Goal: Task Accomplishment & Management: Complete application form

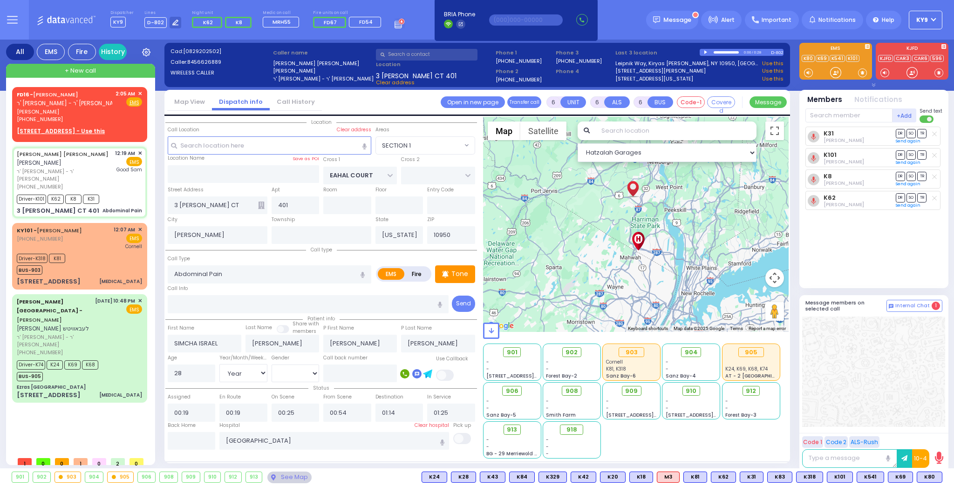
select select "SECTION 1"
select select "Year"
select select "[DEMOGRAPHIC_DATA]"
click at [122, 325] on div "[DATE] 10:48 PM ✕ EMS" at bounding box center [119, 327] width 48 height 60
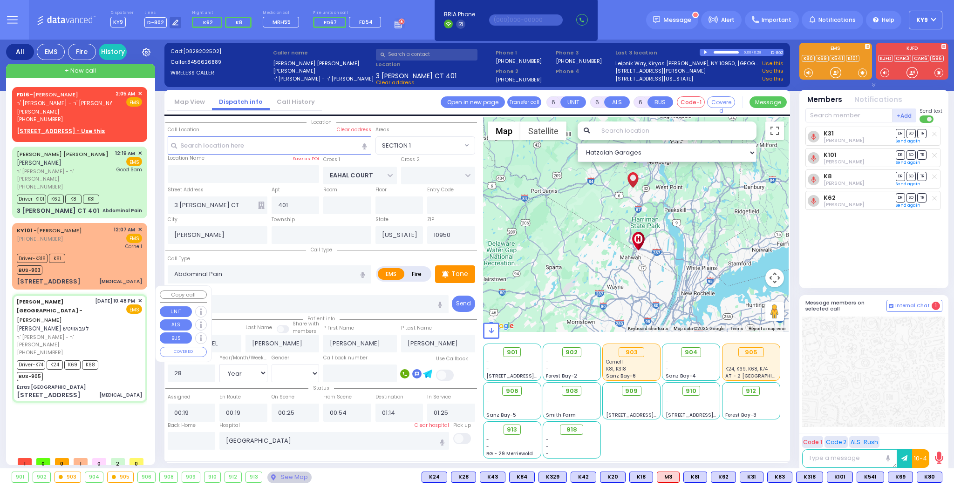
select select
type input "[MEDICAL_DATA]"
radio input "true"
type input "[PERSON_NAME]"
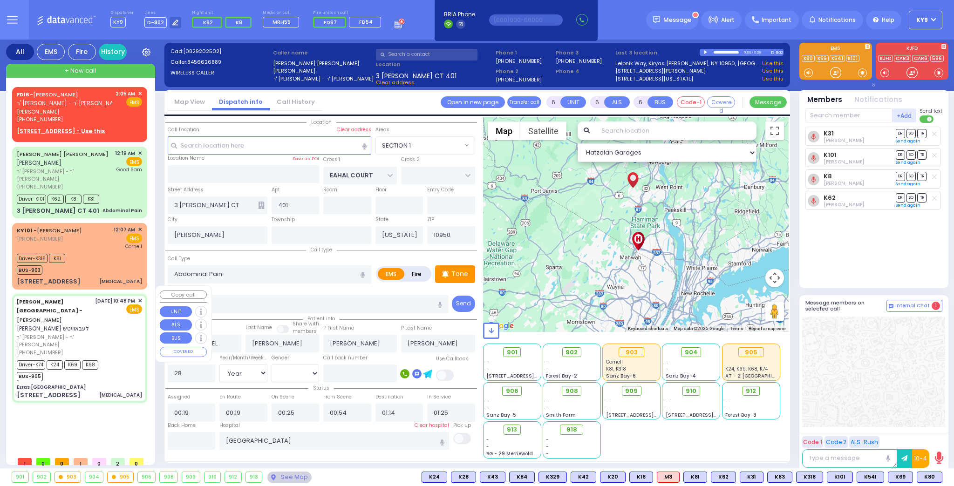
type input "[PERSON_NAME]"
type input "Lebovitz"
type input "76"
select select "Year"
select select "[DEMOGRAPHIC_DATA]"
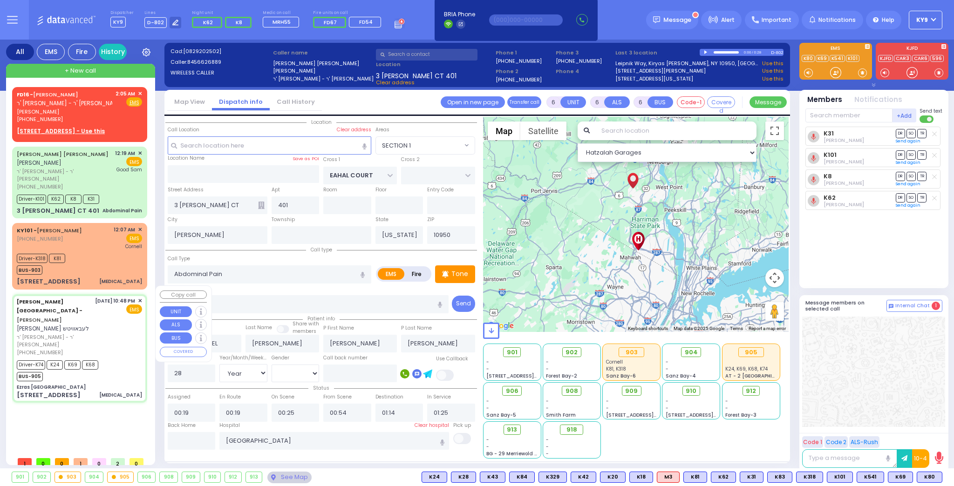
type input "22:48"
type input "22:49"
type input "22:51"
type input "23:15"
type input "[GEOGRAPHIC_DATA] [STREET_ADDRESS][US_STATE]"
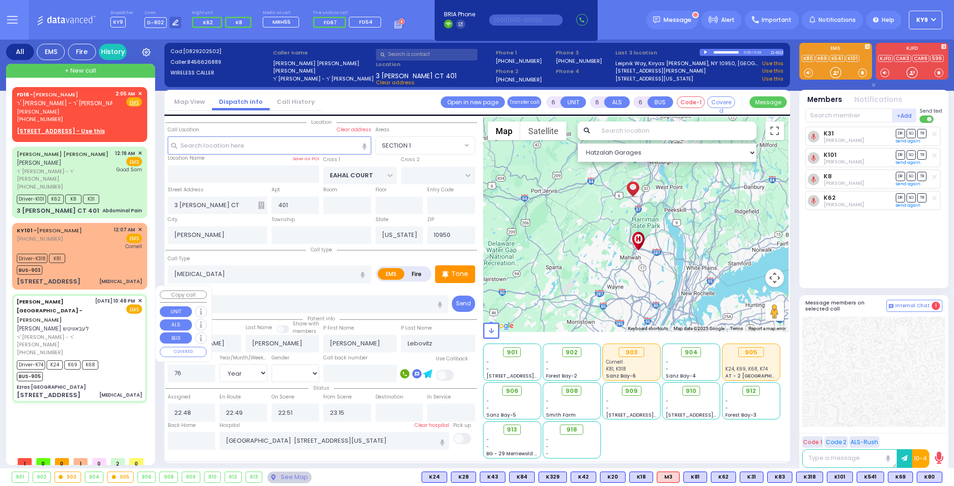
select select "Hatzalah Garages"
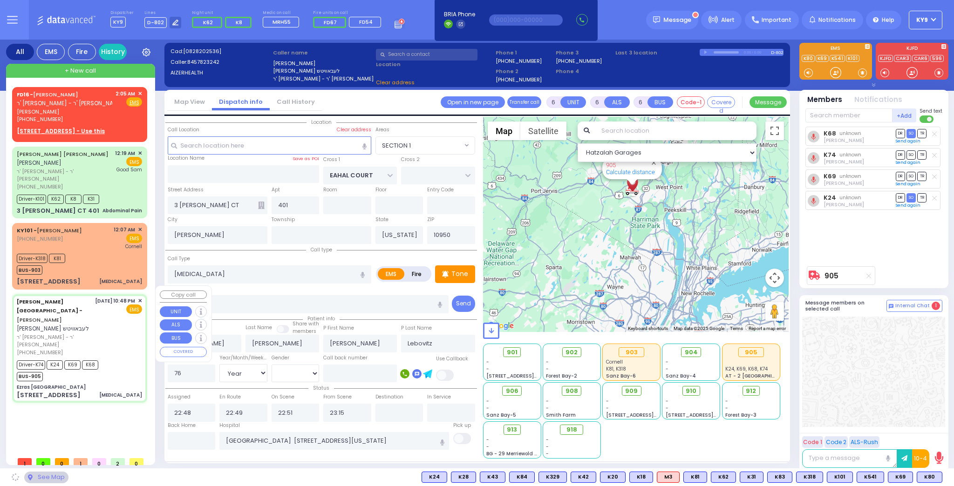
type input "Ezras [GEOGRAPHIC_DATA]"
type input "[PERSON_NAME] DR"
type input "[PERSON_NAME]"
type input "[STREET_ADDRESS]"
type input "2"
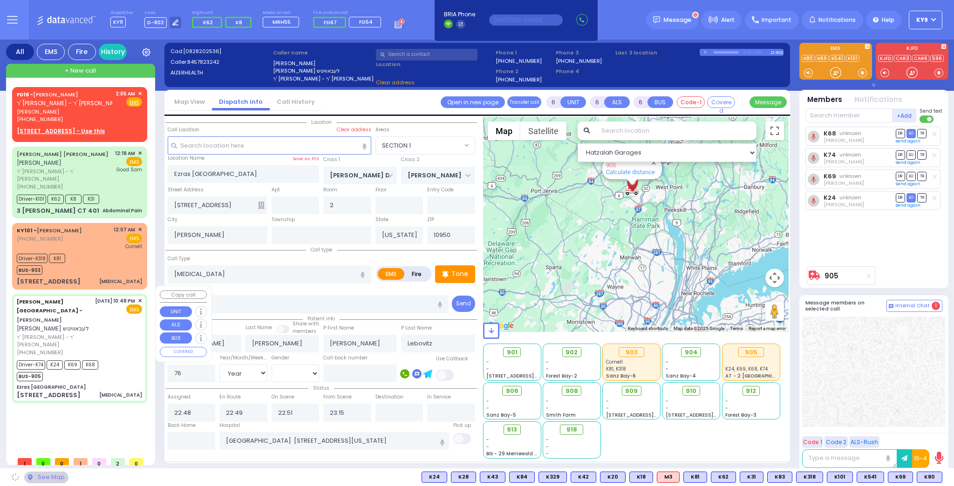
select select "SECTION 2"
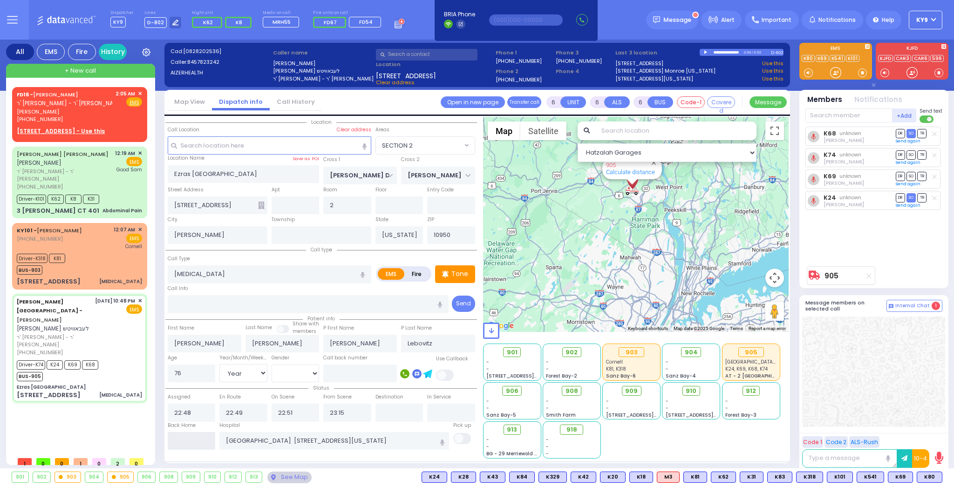
click at [189, 432] on input "text" at bounding box center [192, 441] width 48 height 18
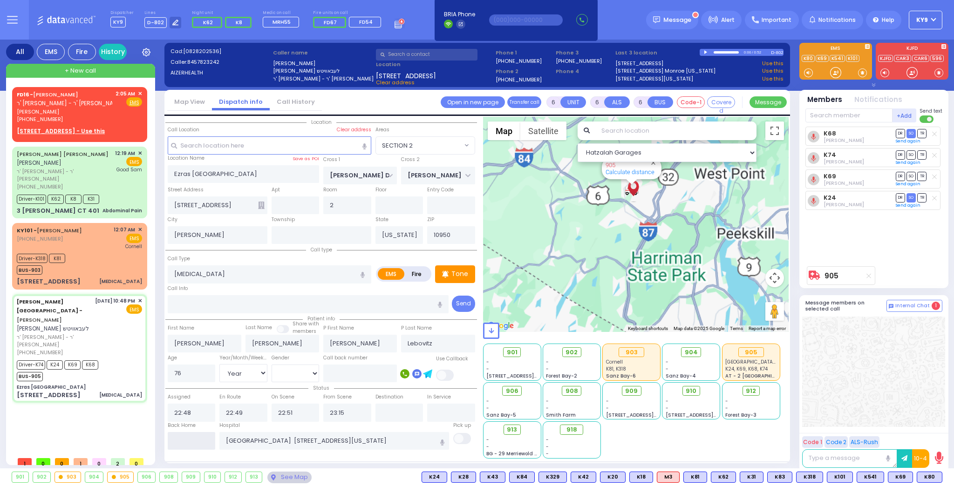
click at [188, 435] on input "text" at bounding box center [192, 441] width 48 height 18
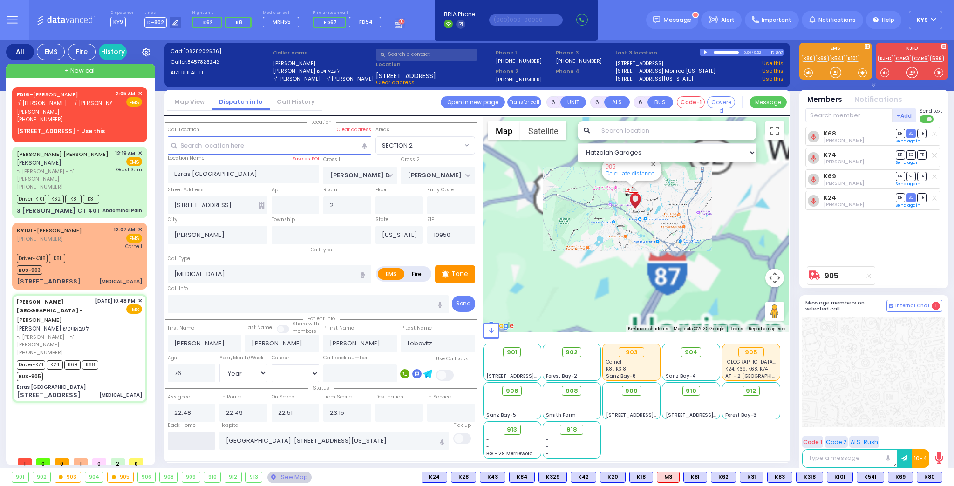
click at [188, 435] on input "text" at bounding box center [192, 441] width 48 height 18
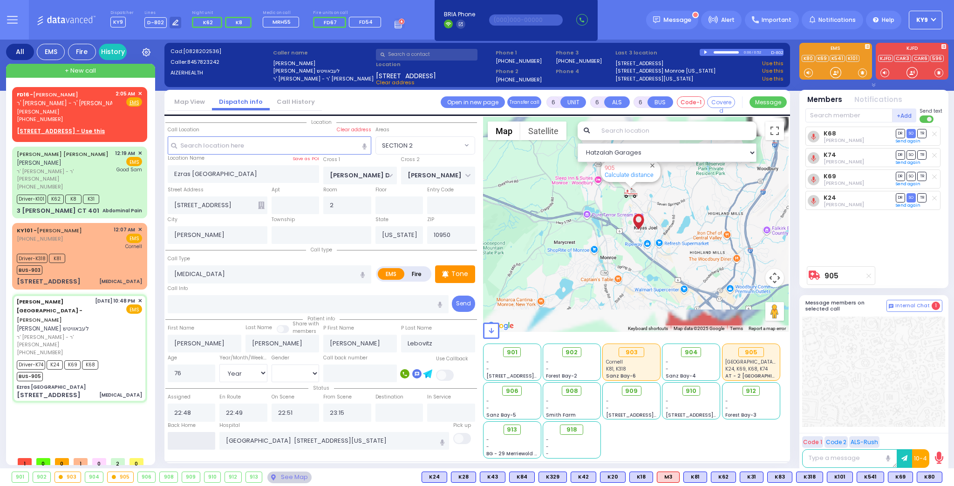
type input "02:06"
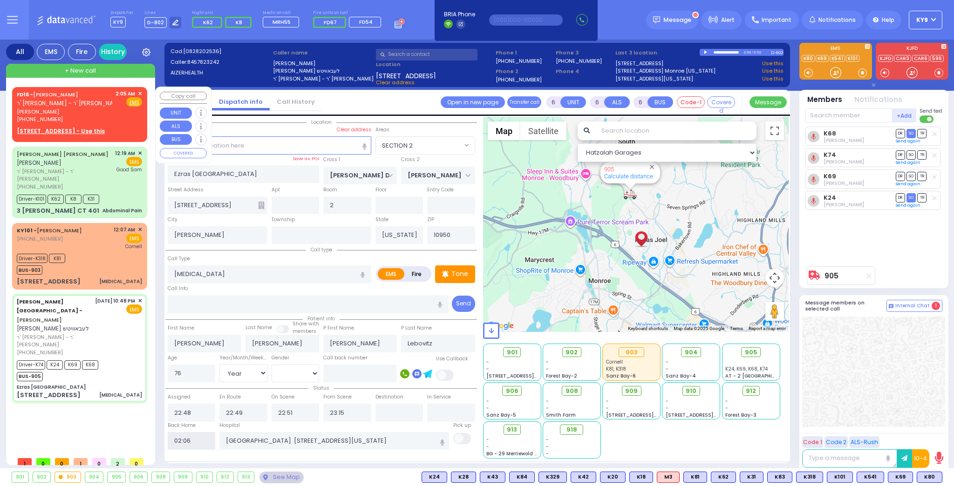
select select
radio input "true"
select select
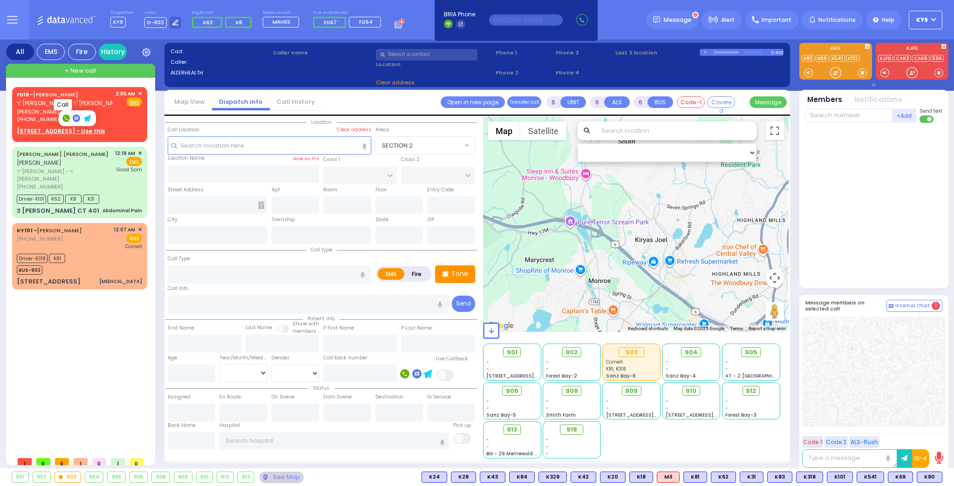
click at [65, 118] on rect at bounding box center [65, 118] width 7 height 7
type input "8455008174"
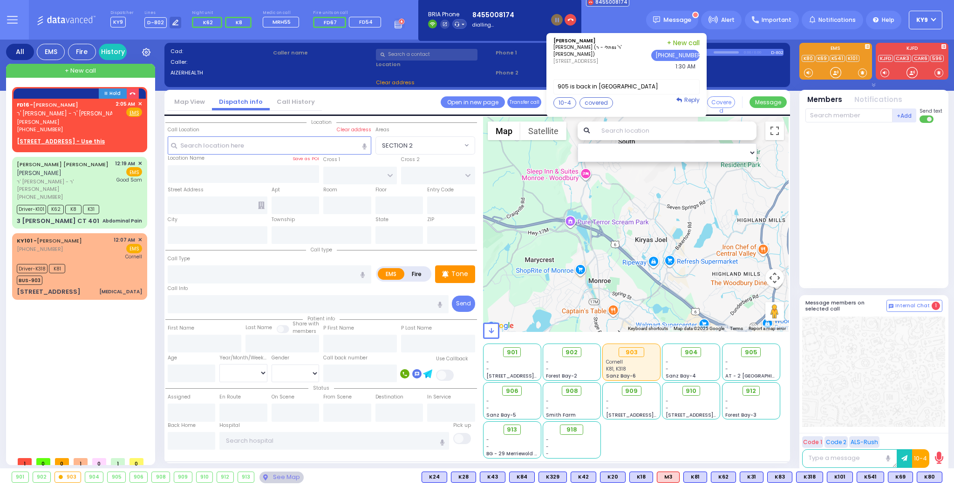
click at [645, 104] on div "10-4 covered" at bounding box center [627, 102] width 146 height 11
click at [694, 98] on span "Reply" at bounding box center [691, 100] width 15 height 8
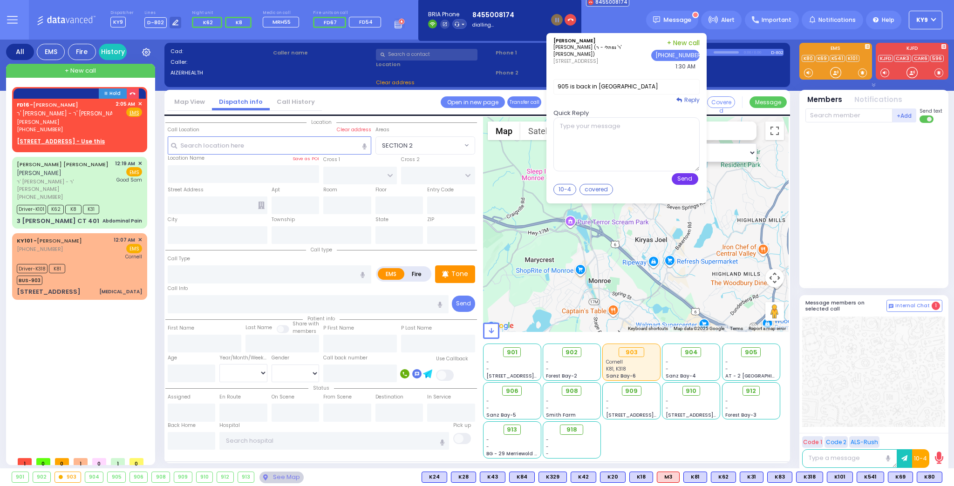
click at [687, 179] on button "Send" at bounding box center [685, 179] width 27 height 12
click at [689, 178] on button "Send" at bounding box center [685, 179] width 27 height 12
click at [568, 184] on button "10-4" at bounding box center [565, 189] width 23 height 11
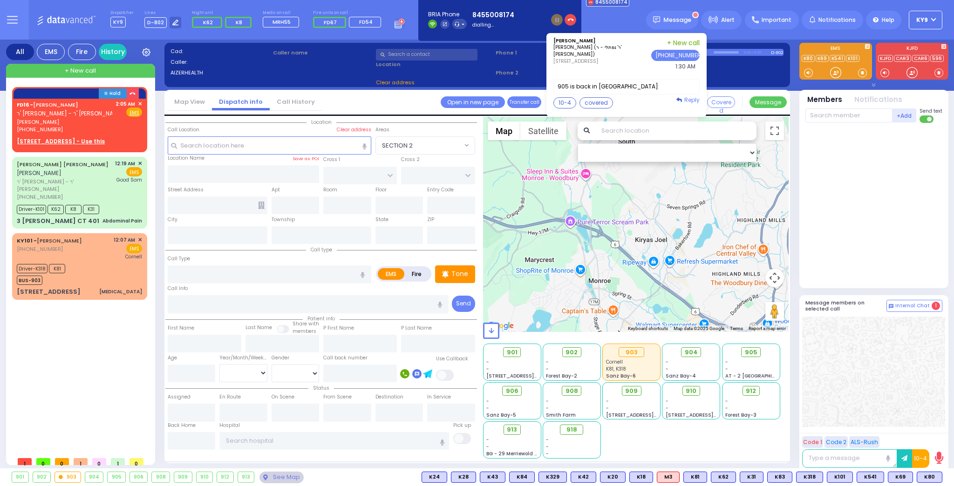
click at [691, 96] on link "Reply" at bounding box center [688, 100] width 23 height 8
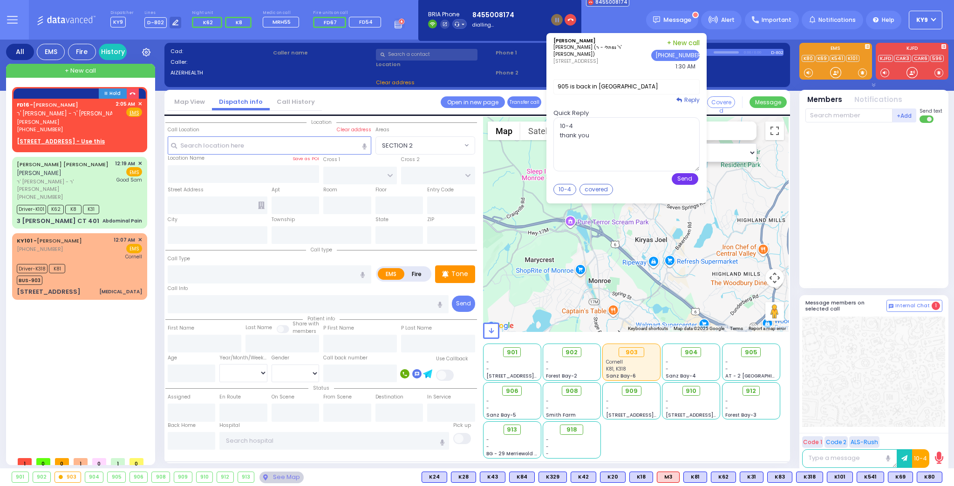
click at [691, 175] on button "Send" at bounding box center [685, 179] width 27 height 12
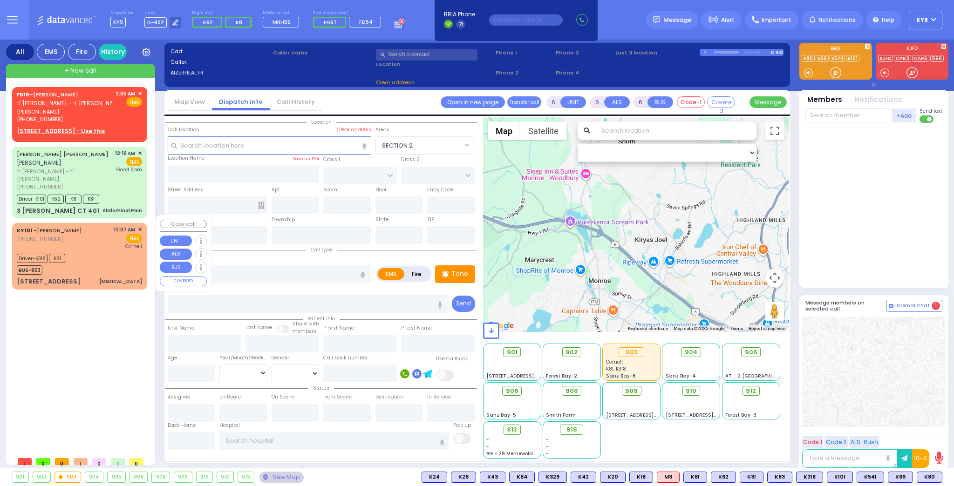
click at [109, 277] on div "[STREET_ADDRESS] [MEDICAL_DATA]" at bounding box center [79, 281] width 125 height 9
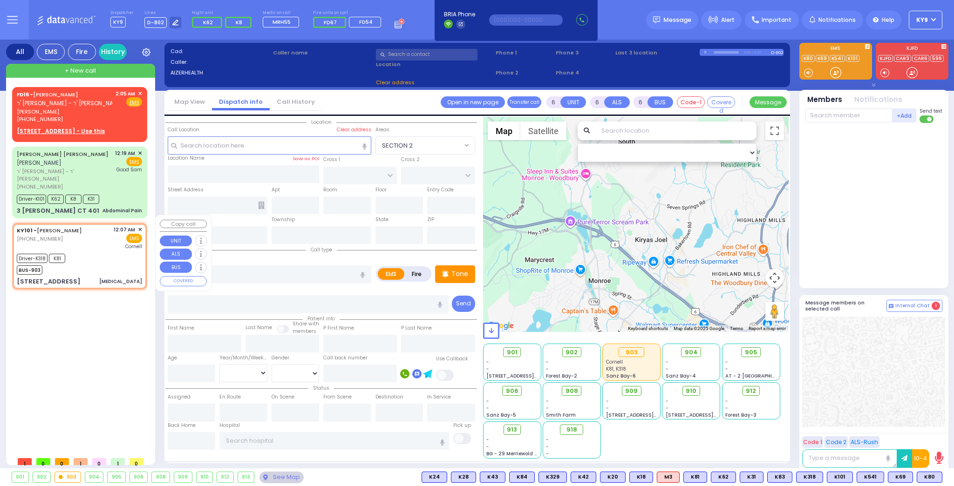
select select
type input "[MEDICAL_DATA]"
radio input "true"
type input "[PERSON_NAME]"
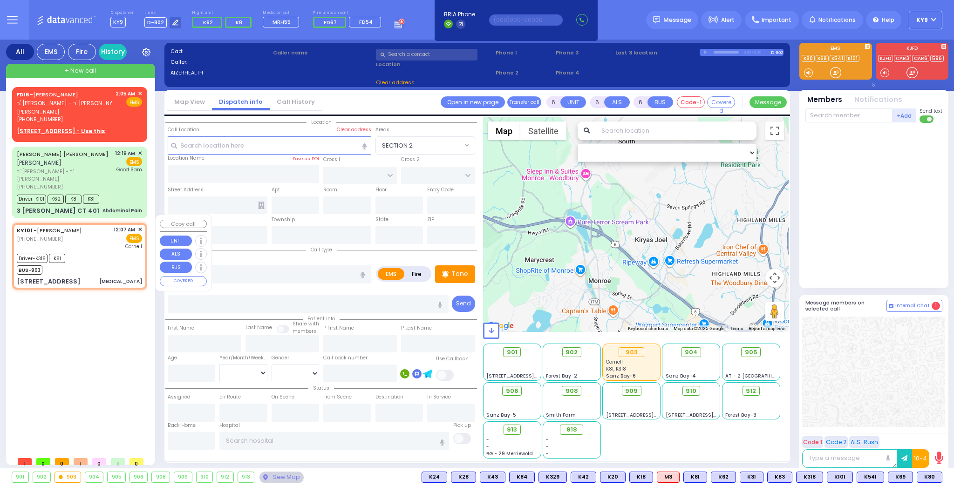
type input "70"
select select "Year"
select select "[DEMOGRAPHIC_DATA]"
type input "00:07"
type input "00:08"
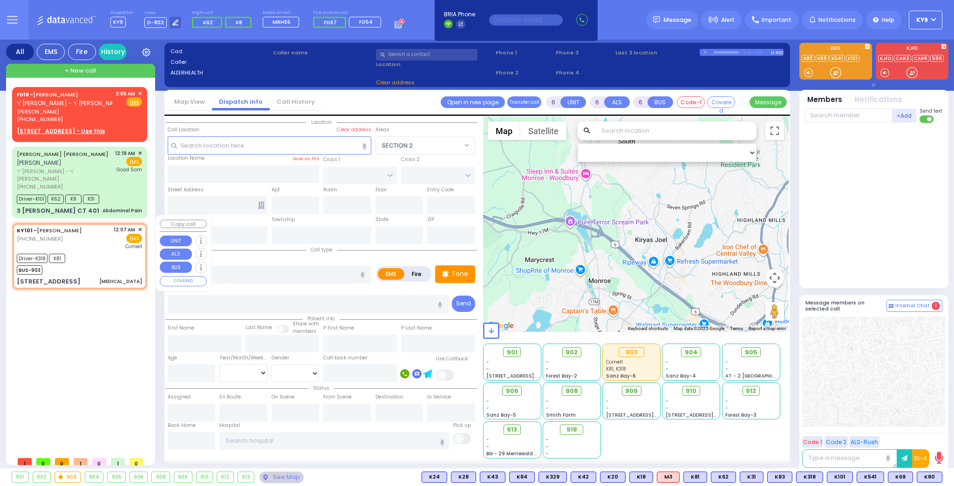
type input "00:12"
type input "00:42"
type input "01:30"
type input "01:40"
type input "[US_STATE] Presbyterian [PERSON_NAME][GEOGRAPHIC_DATA]"
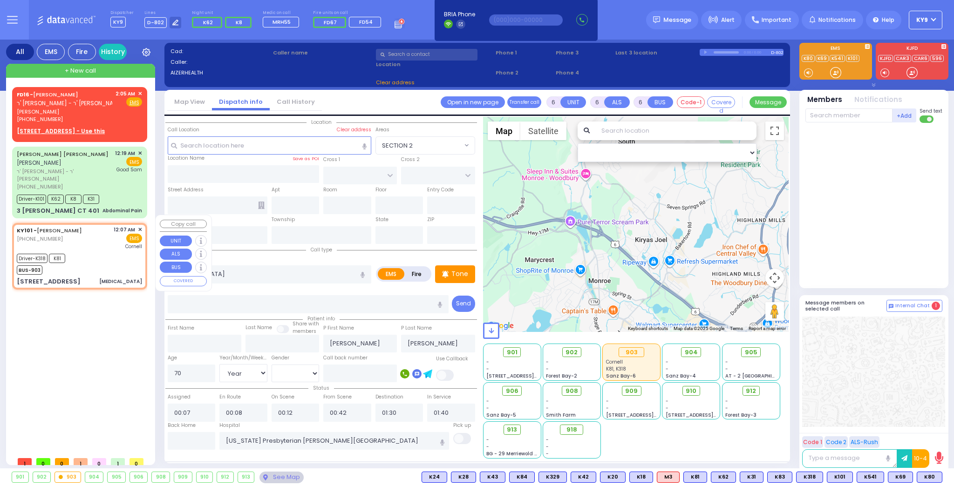
select select "Hatzalah Garages"
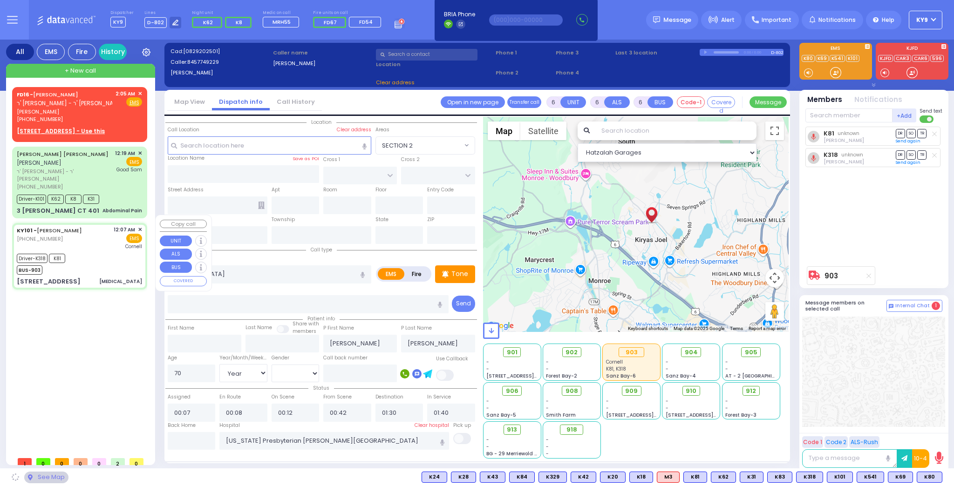
select select
radio input "true"
select select "Year"
select select "[DEMOGRAPHIC_DATA]"
select select "Hatzalah Garages"
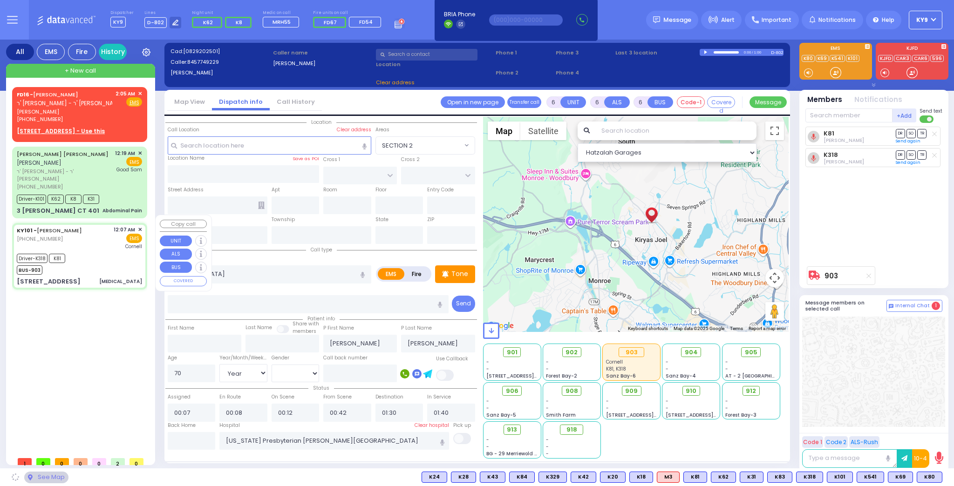
type input "[GEOGRAPHIC_DATA]"
type input "MEZABISH PL"
type input "[STREET_ADDRESS]"
type input "201"
type input "Monroe"
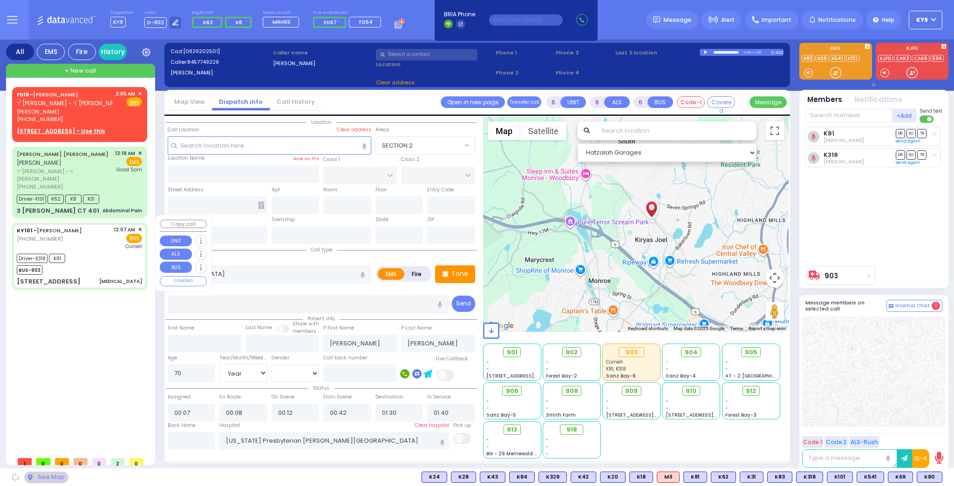
type input "[US_STATE]"
type input "10950"
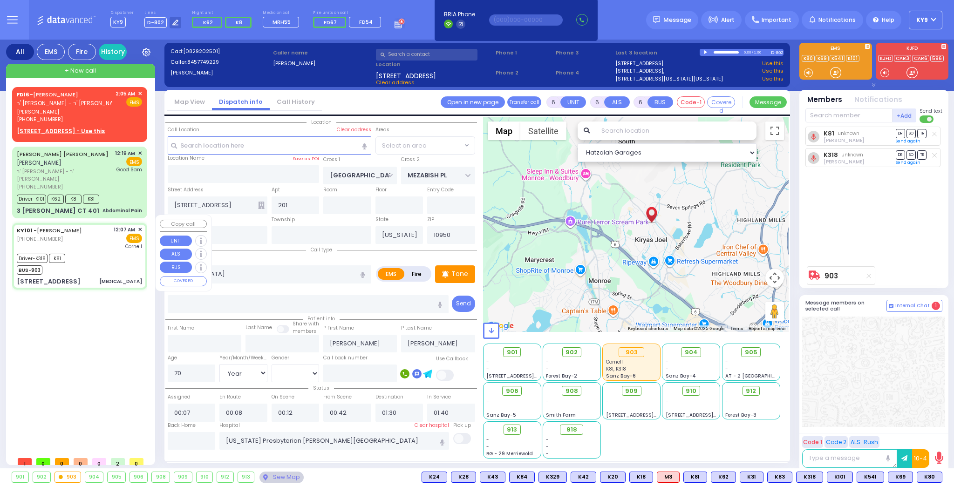
click at [109, 277] on div "[STREET_ADDRESS] [MEDICAL_DATA]" at bounding box center [79, 281] width 125 height 9
radio input "true"
select select "Year"
select select "[DEMOGRAPHIC_DATA]"
select select
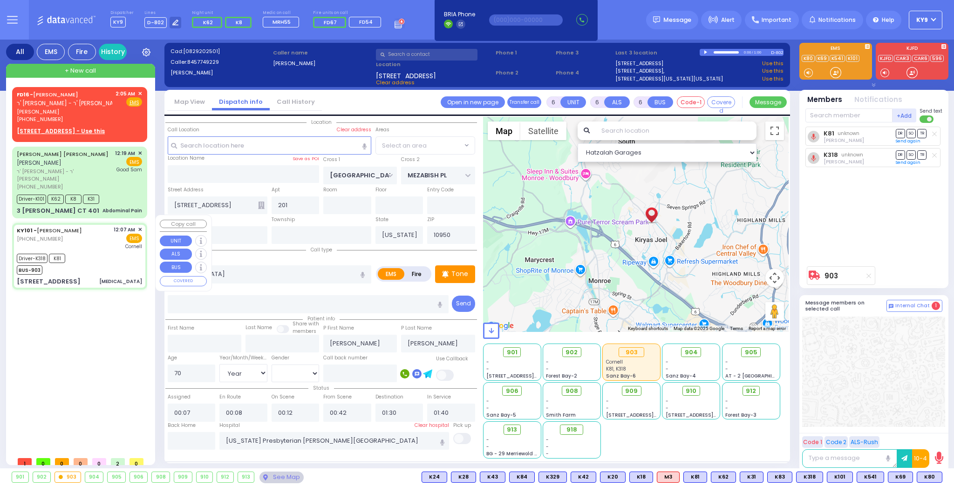
select select "Hatzalah Garages"
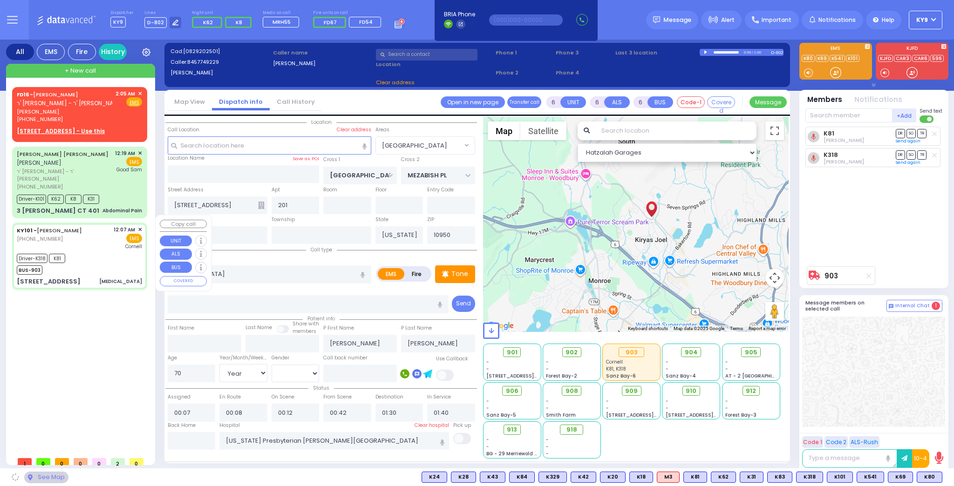
select select "[GEOGRAPHIC_DATA]"
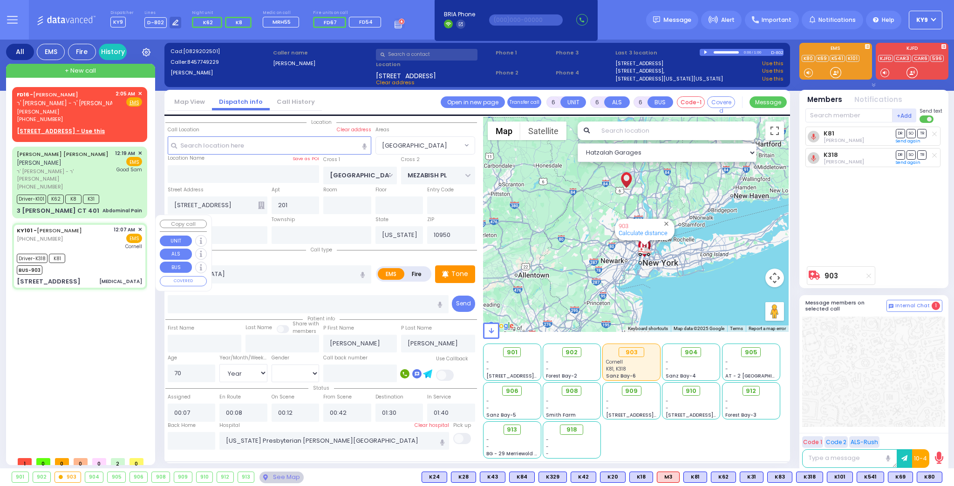
click at [109, 277] on div "[STREET_ADDRESS] [MEDICAL_DATA]" at bounding box center [79, 281] width 125 height 9
select select
radio input "true"
select select "Year"
select select "[DEMOGRAPHIC_DATA]"
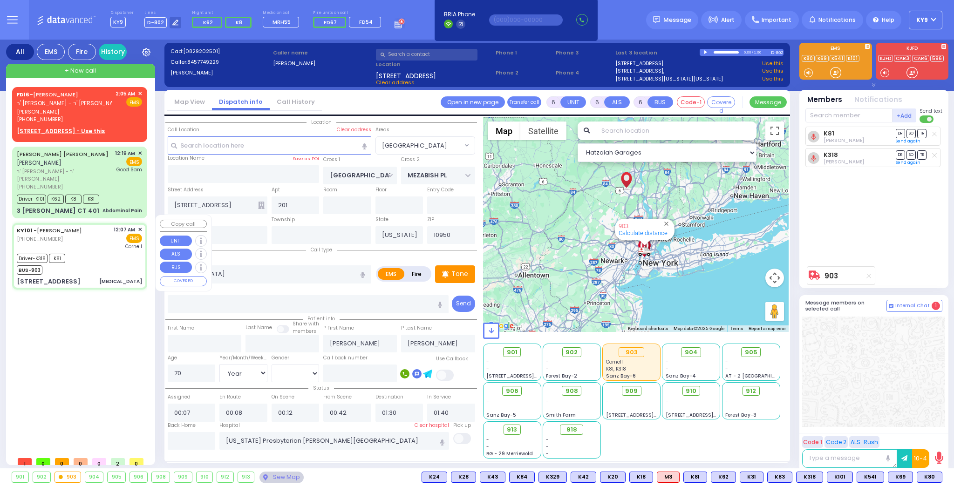
select select "[GEOGRAPHIC_DATA]"
select select "Hatzalah Garages"
click at [281, 480] on div "See Map" at bounding box center [282, 478] width 44 height 12
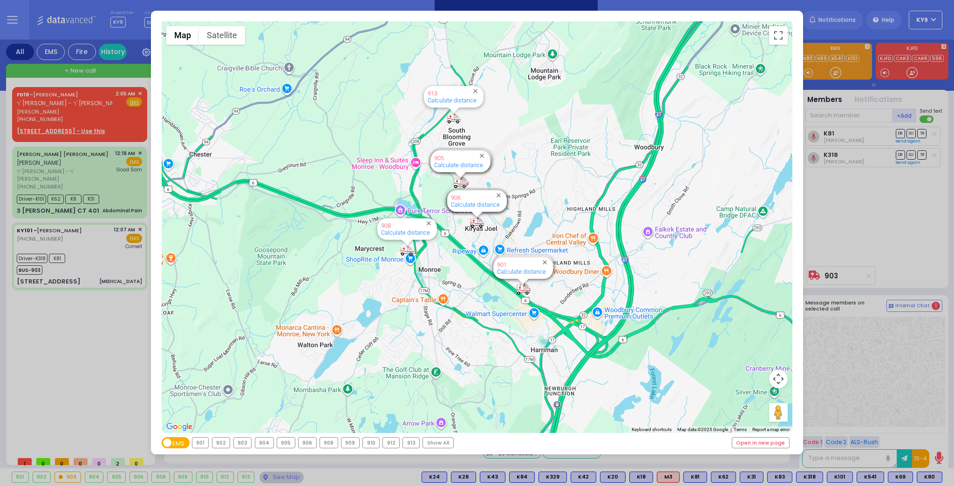
click at [243, 445] on div "903" at bounding box center [243, 443] width 18 height 10
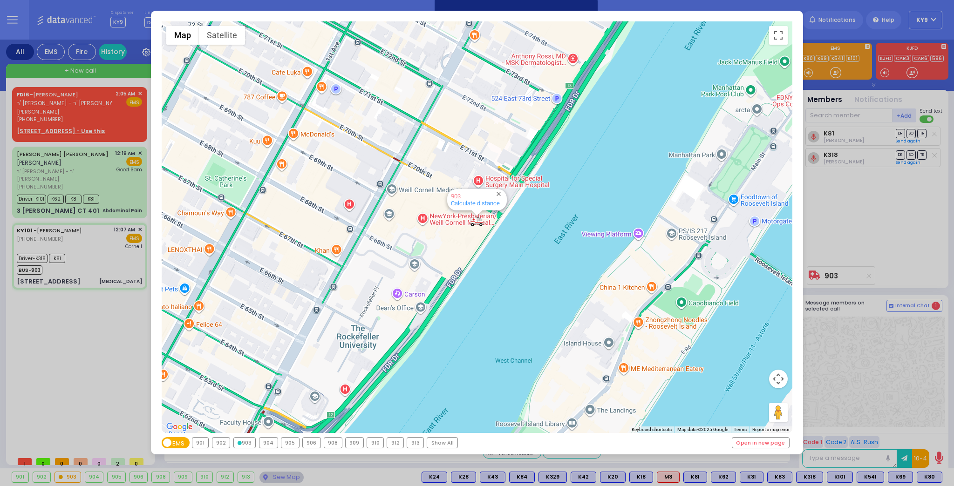
click at [112, 182] on div "← Move left → Move right ↑ Move up ↓ Move down + Zoom in - Zoom out Home Jump l…" at bounding box center [477, 243] width 954 height 486
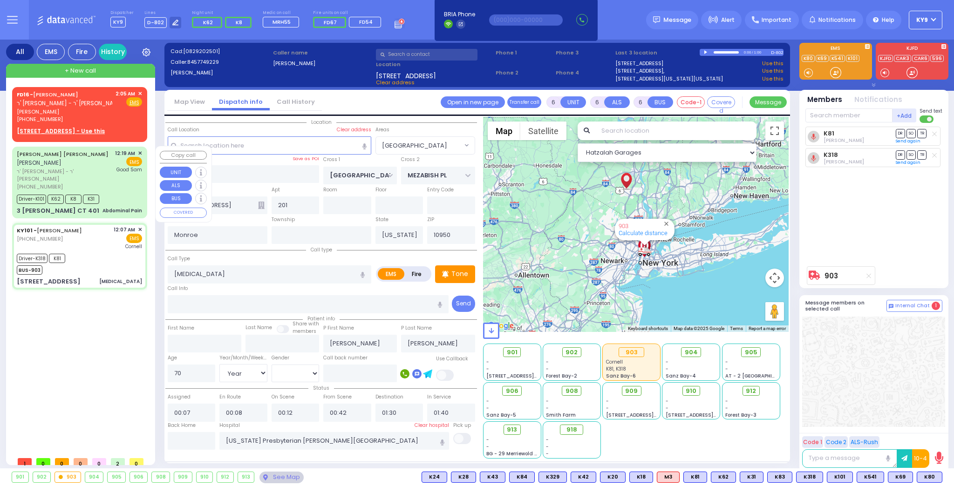
click at [112, 183] on div "[PHONE_NUMBER]" at bounding box center [64, 187] width 95 height 8
select select
type input "Abdominal Pain"
radio input "true"
type input "SIMCHA ISRAEL"
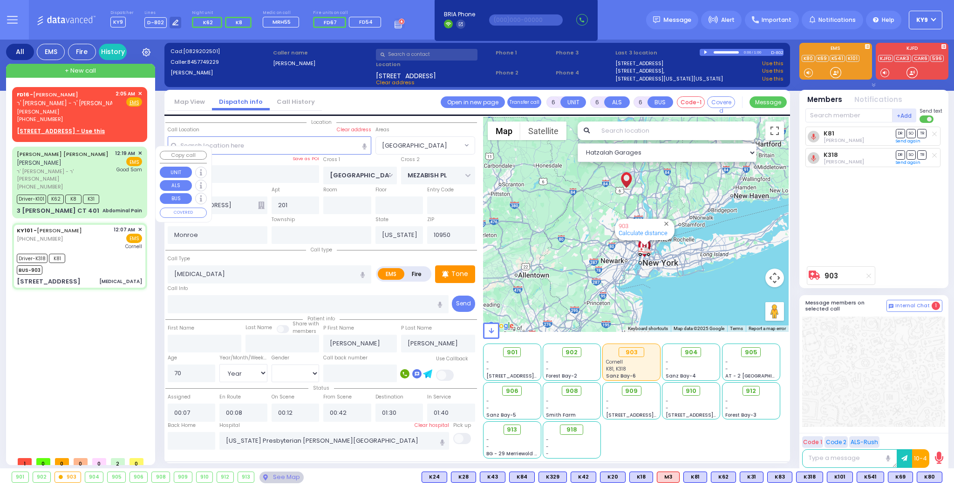
type input "[PERSON_NAME]"
type input "28"
select select "Year"
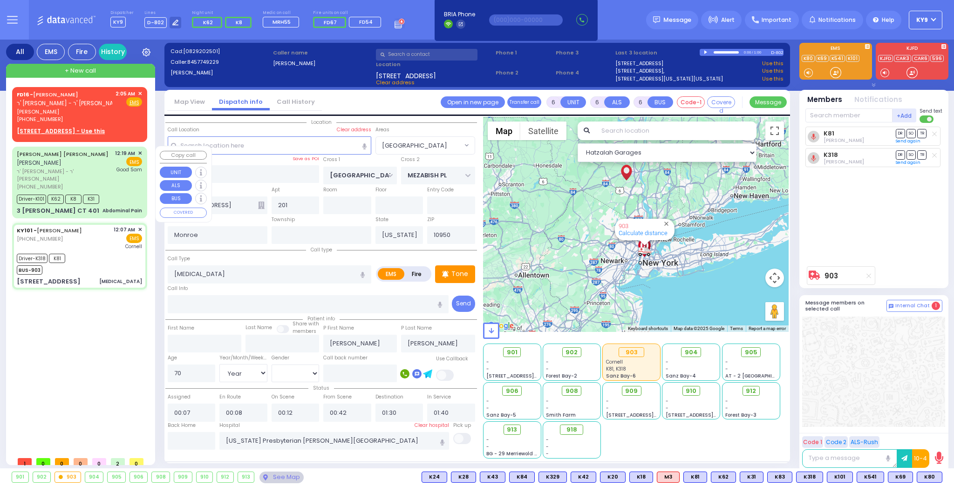
select select "[DEMOGRAPHIC_DATA]"
type input "00:19"
type input "00:25"
type input "00:54"
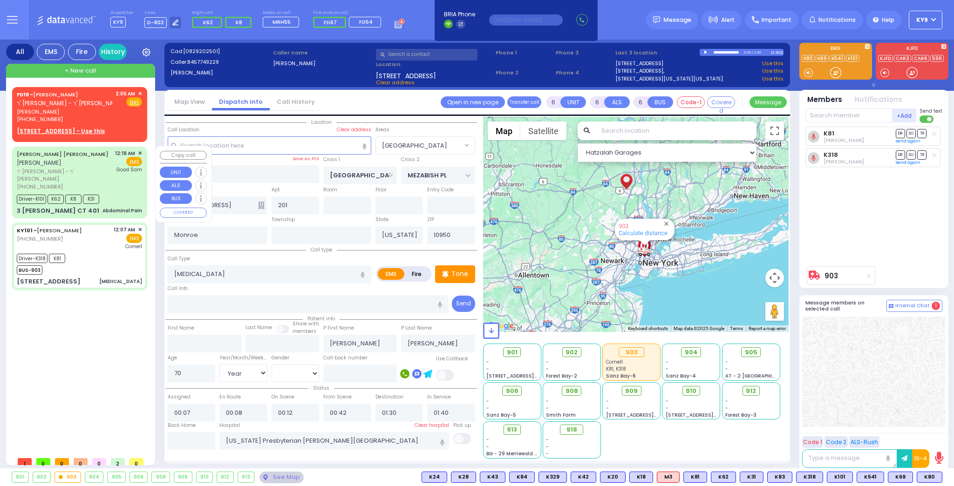
type input "01:14"
type input "01:25"
type input "[GEOGRAPHIC_DATA]"
select select "Hatzalah Garages"
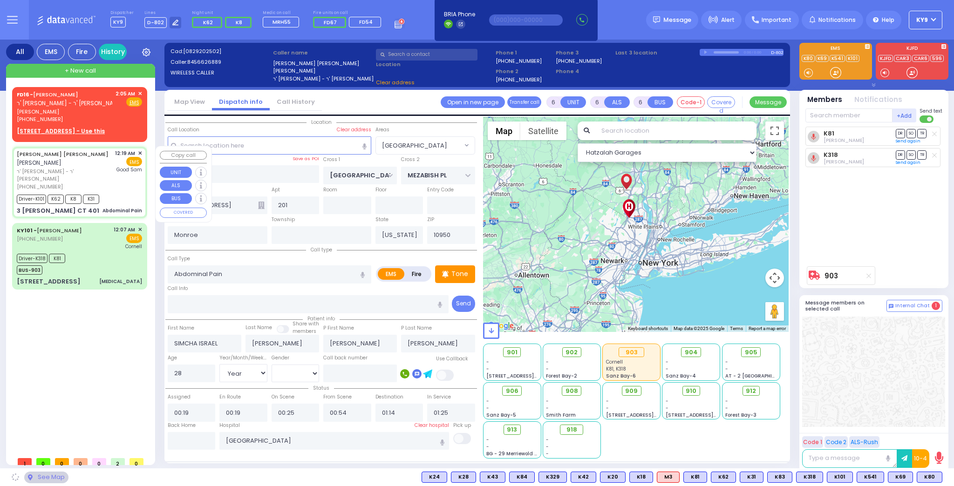
type input "EAHAL COURT"
type input "3 [PERSON_NAME] CT"
type input "401"
type input "[PERSON_NAME]"
select select "SECTION 1"
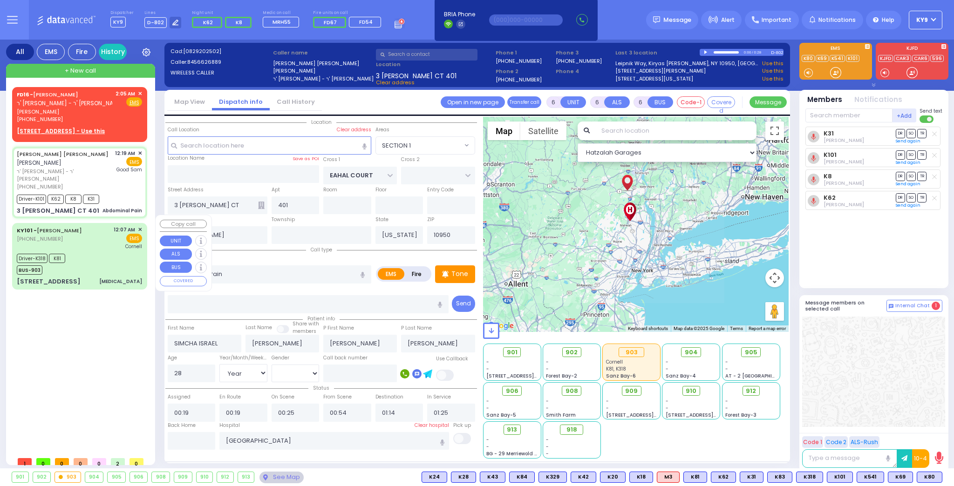
click at [130, 257] on div "Driver-K318 K81 BUS-903" at bounding box center [79, 263] width 125 height 23
select select
type input "[MEDICAL_DATA]"
radio input "true"
type input "[PERSON_NAME]"
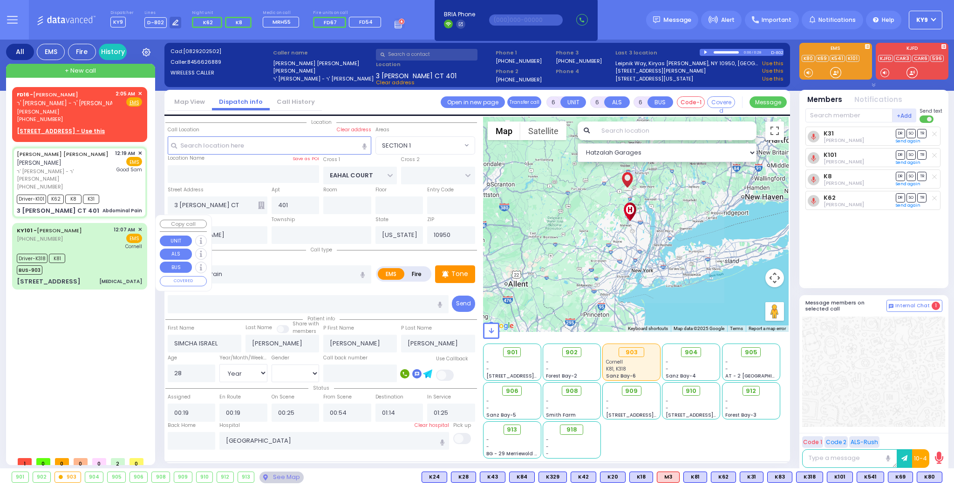
type input "[PERSON_NAME]"
type input "70"
select select "Year"
select select "[DEMOGRAPHIC_DATA]"
type input "00:07"
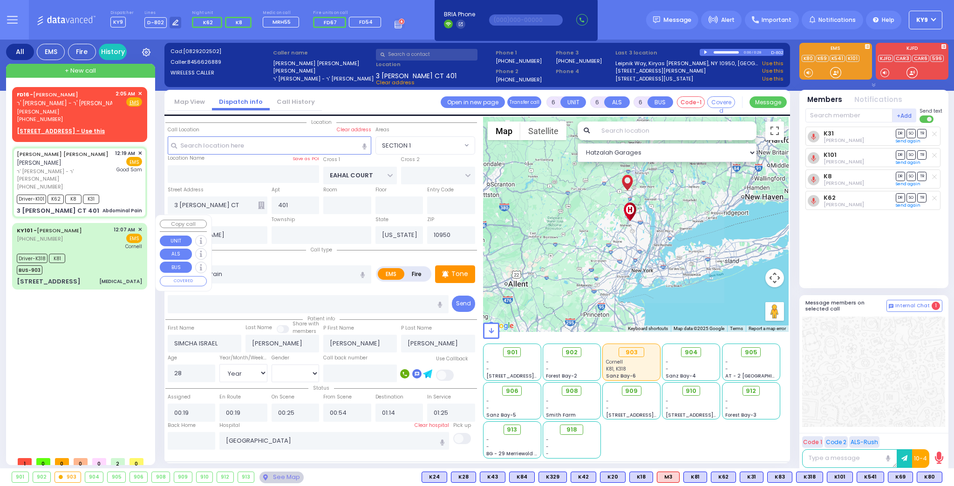
type input "00:08"
type input "00:12"
type input "00:42"
type input "01:30"
type input "01:40"
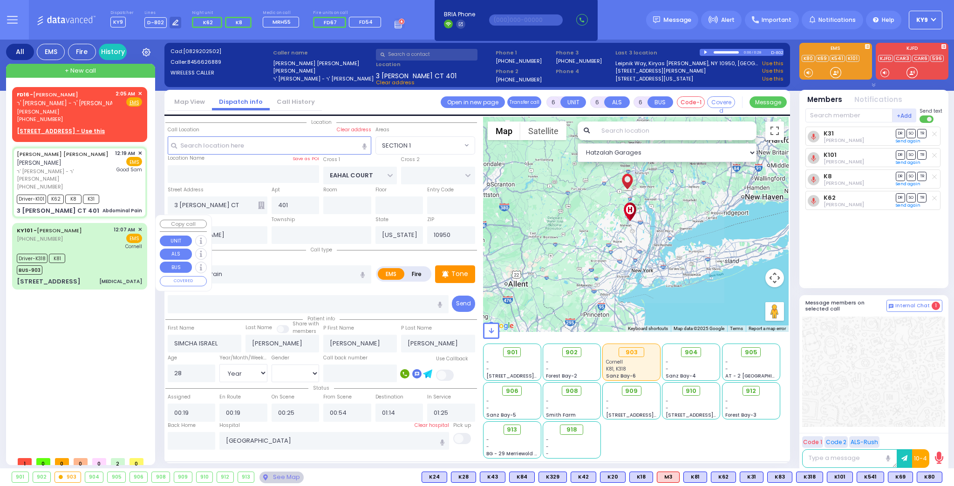
type input "[US_STATE] Presbyterian [PERSON_NAME][GEOGRAPHIC_DATA]"
select select "Hatzalah Garages"
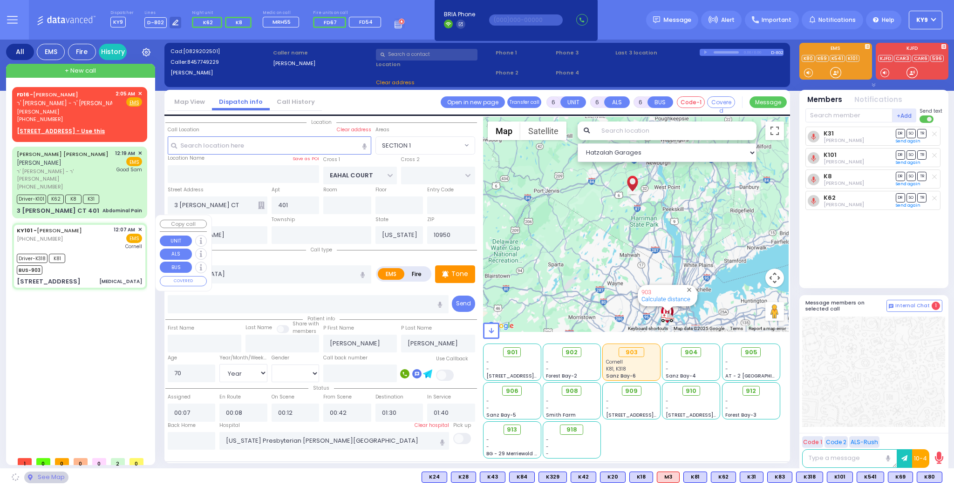
type input "[GEOGRAPHIC_DATA]"
type input "MEZABISH PL"
type input "[STREET_ADDRESS]"
type input "201"
type input "Monroe"
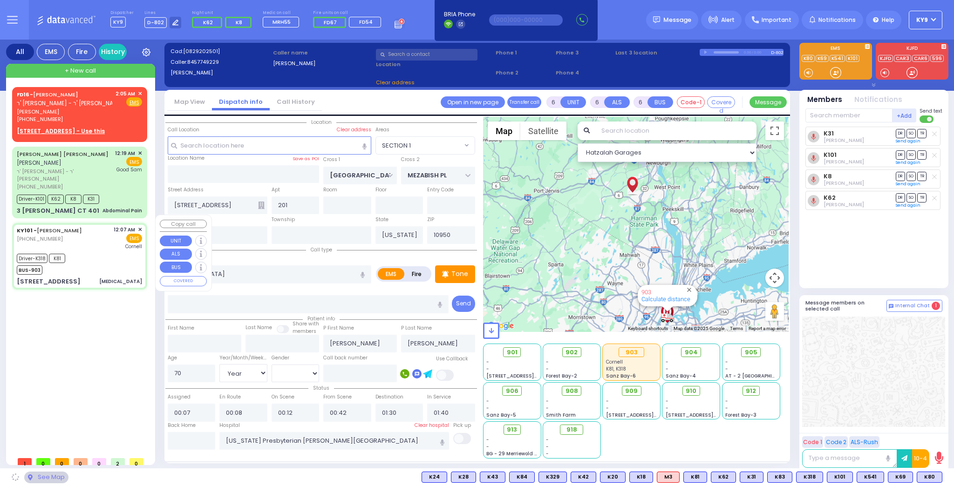
select select "[GEOGRAPHIC_DATA]"
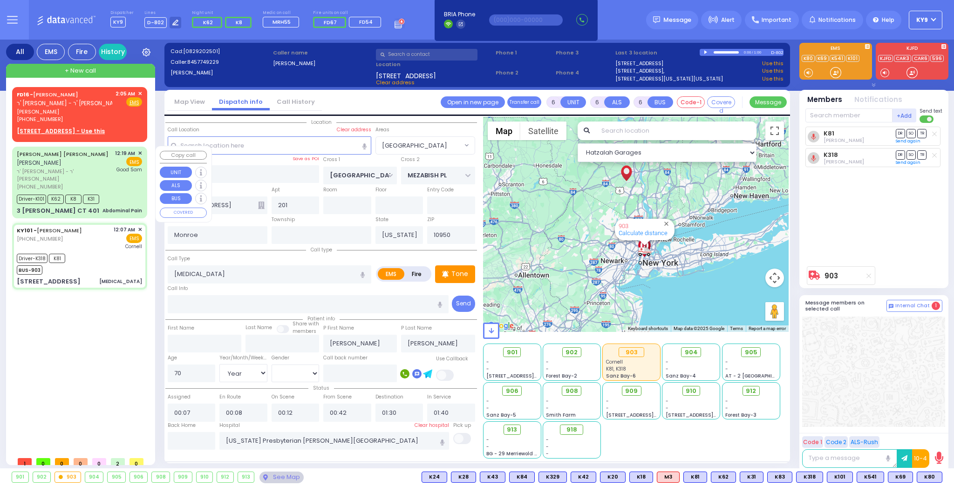
click at [110, 183] on div "[PHONE_NUMBER]" at bounding box center [64, 187] width 95 height 8
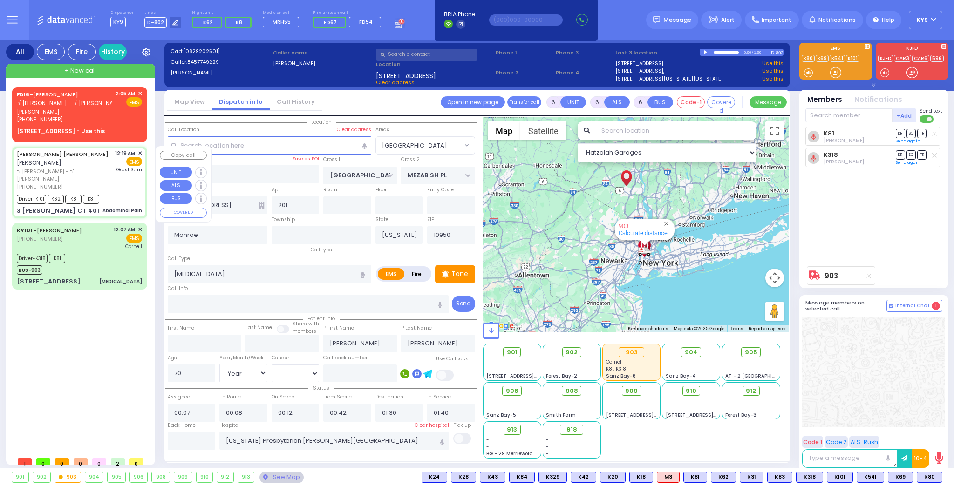
select select
type input "Abdominal Pain"
radio input "true"
type input "SIMCHA ISRAEL"
type input "[PERSON_NAME]"
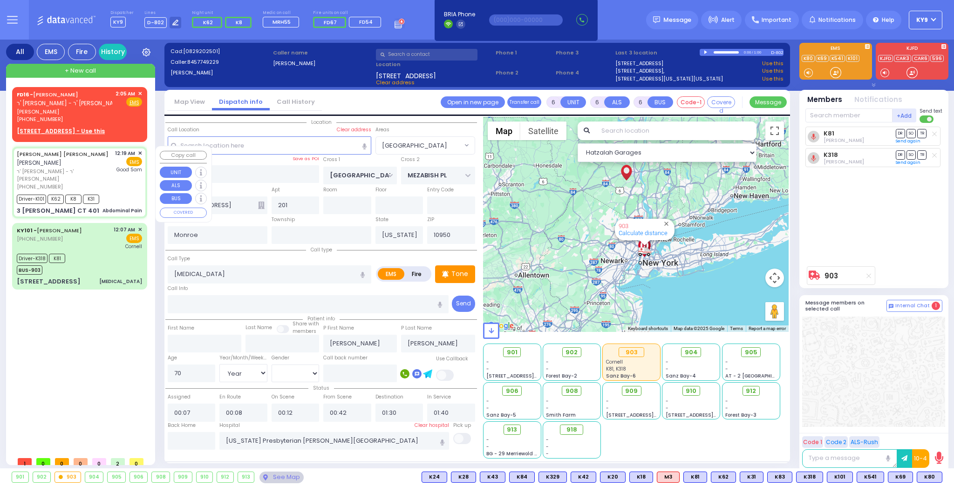
type input "[PERSON_NAME]"
type input "28"
select select "Year"
select select "[DEMOGRAPHIC_DATA]"
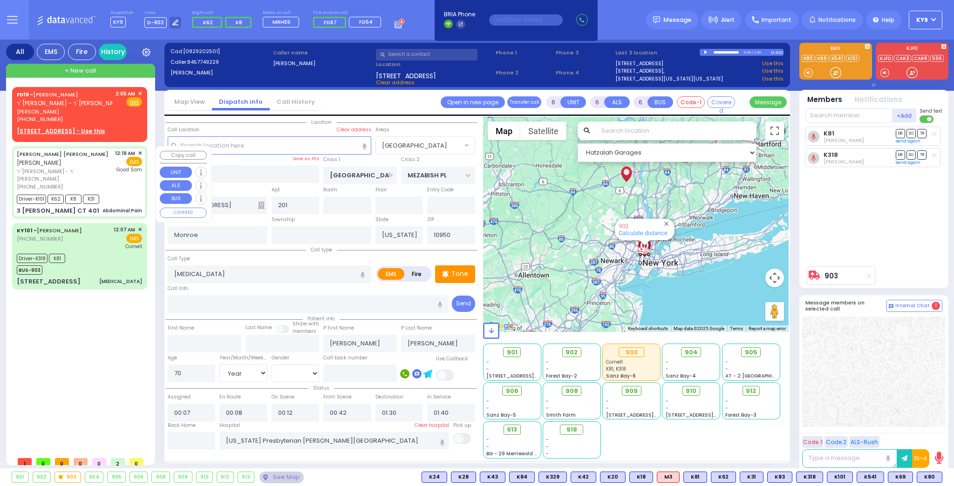
type input "00:19"
type input "00:25"
type input "00:54"
type input "01:14"
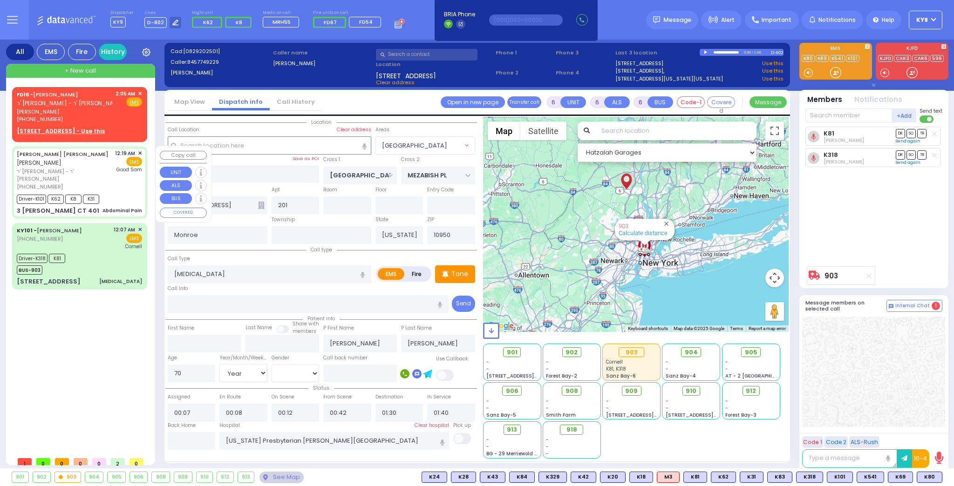
type input "01:25"
type input "[GEOGRAPHIC_DATA]"
type input "EAHAL COURT"
type input "3 [PERSON_NAME] CT"
type input "401"
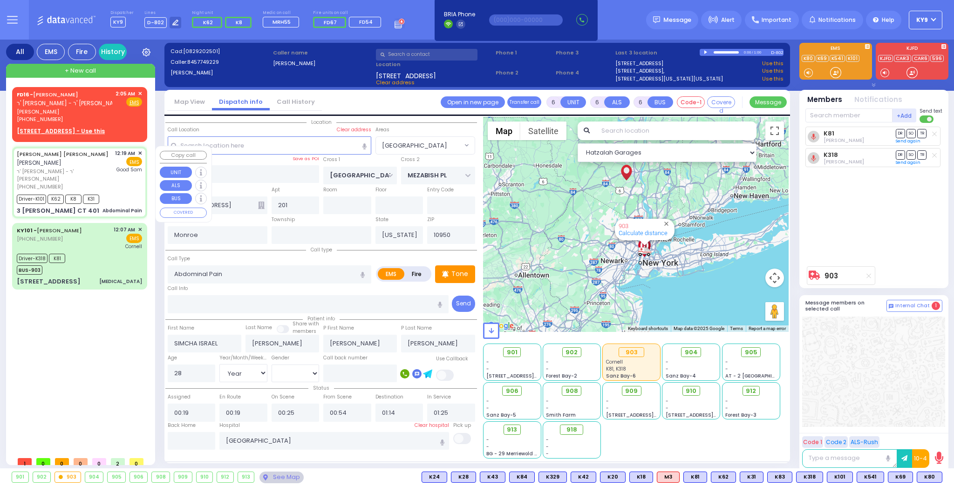
type input "[PERSON_NAME]"
select select "Hatzalah Garages"
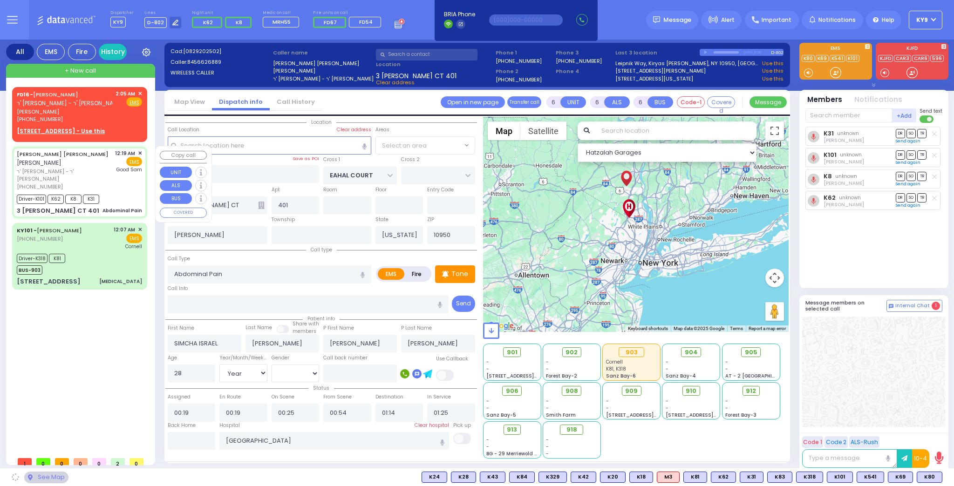
select select "SECTION 1"
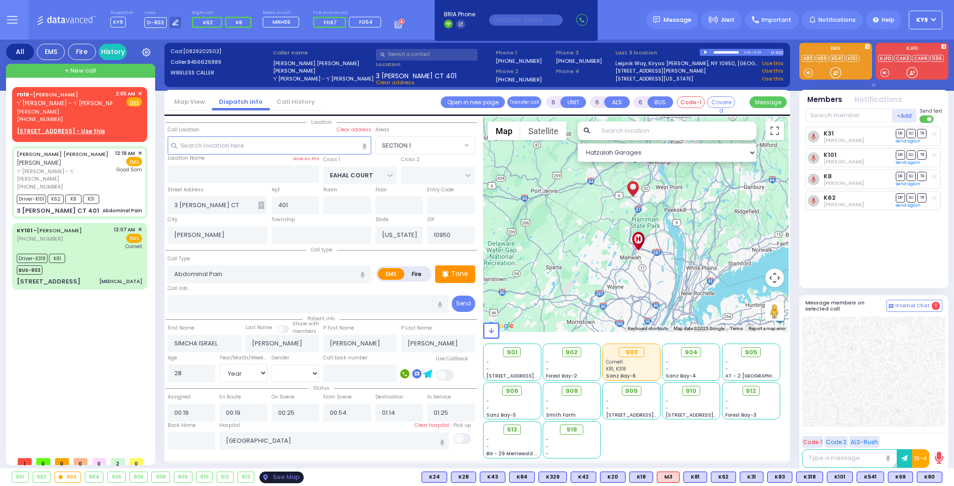
click at [260, 479] on div "See Map" at bounding box center [282, 478] width 44 height 12
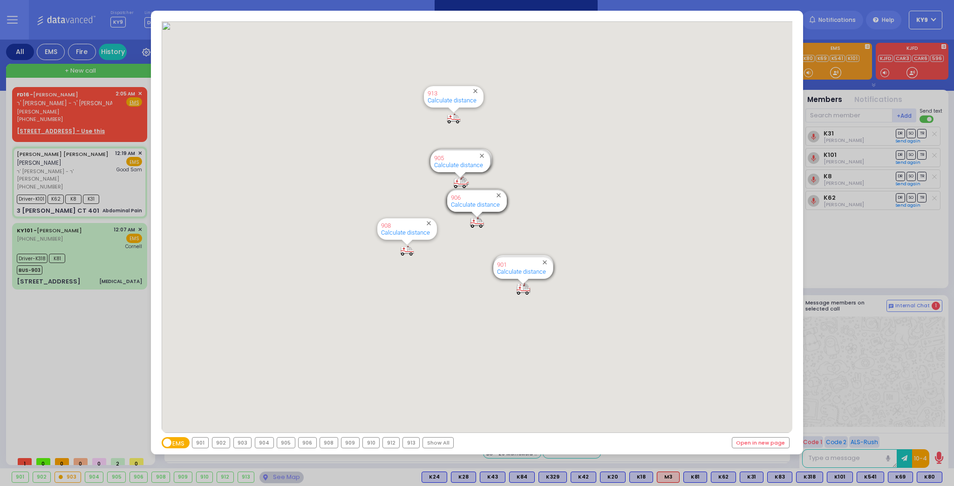
click at [198, 447] on div "901" at bounding box center [200, 443] width 16 height 10
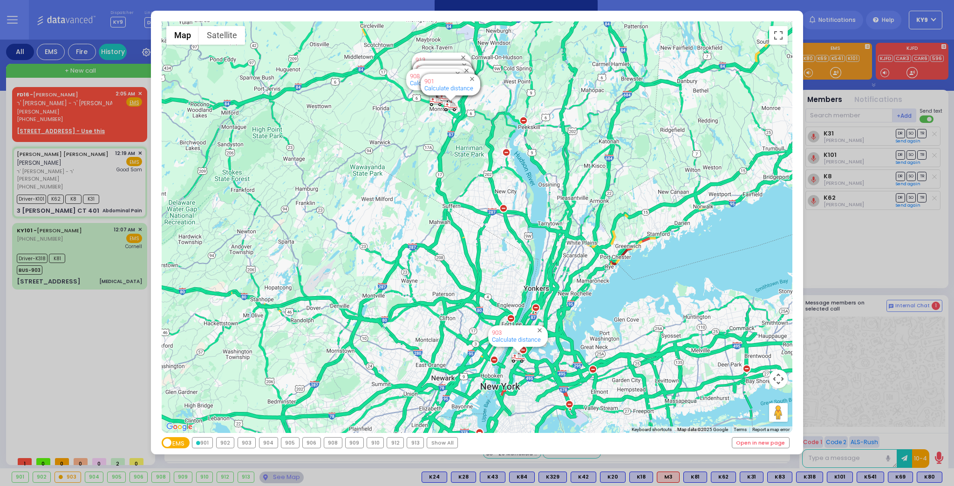
click at [427, 444] on div "Show All" at bounding box center [442, 443] width 30 height 10
click at [426, 444] on div "Show All" at bounding box center [438, 443] width 30 height 10
click at [409, 442] on div "913" at bounding box center [411, 443] width 16 height 10
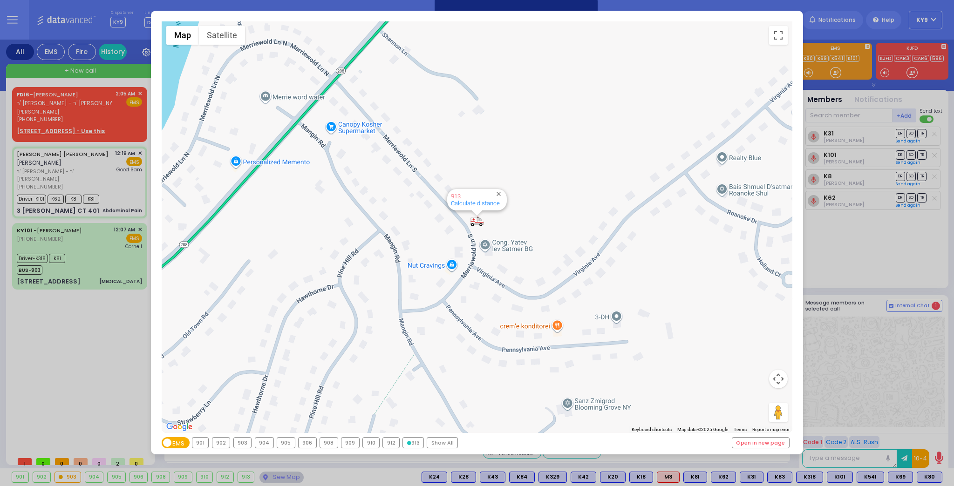
click at [392, 446] on div "912" at bounding box center [391, 443] width 16 height 10
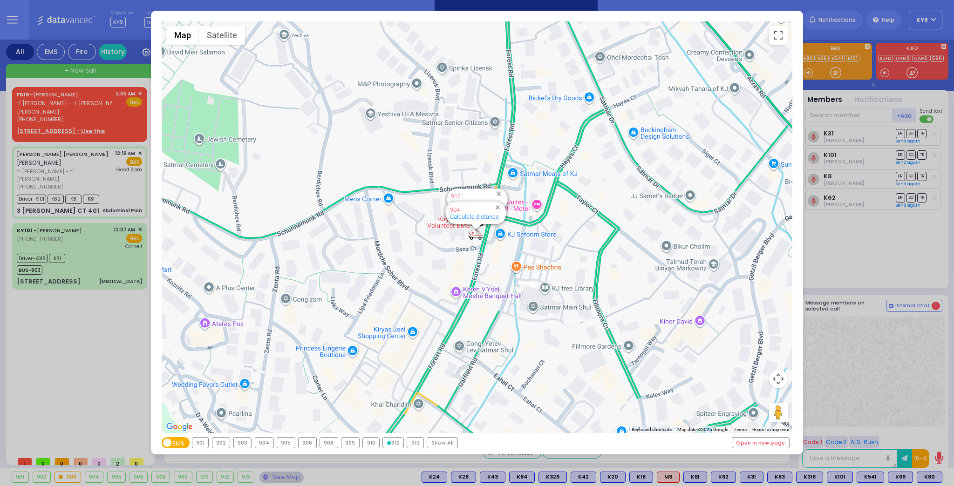
click at [364, 445] on div "910" at bounding box center [371, 443] width 16 height 10
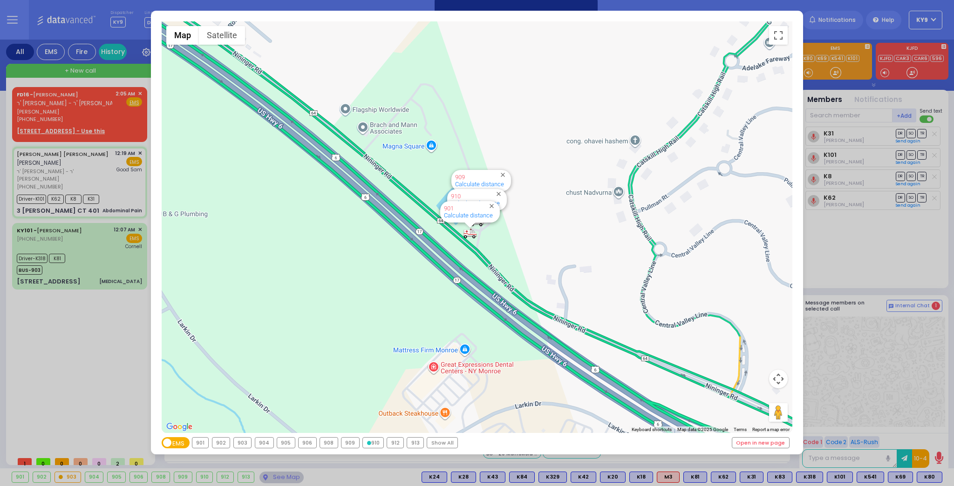
click at [346, 446] on div "909" at bounding box center [351, 443] width 18 height 10
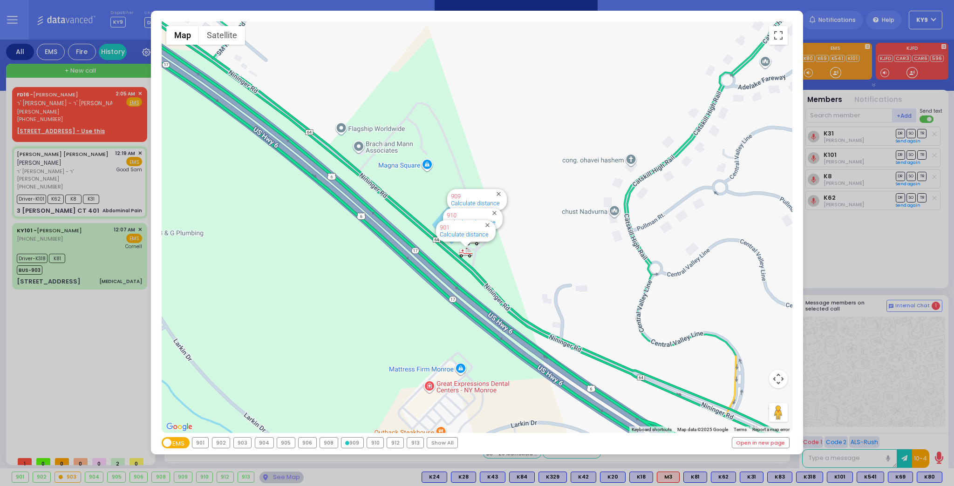
click at [330, 445] on div "908" at bounding box center [329, 443] width 18 height 10
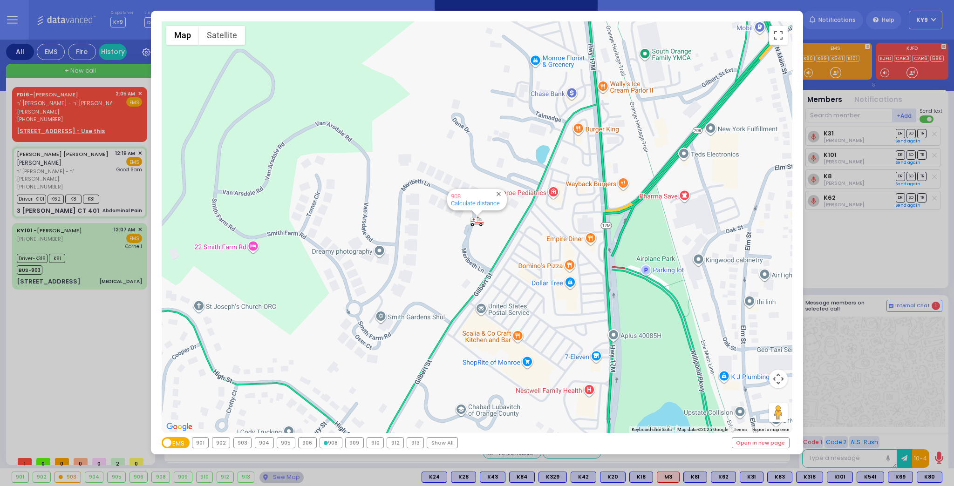
click at [306, 446] on div "906" at bounding box center [308, 443] width 18 height 10
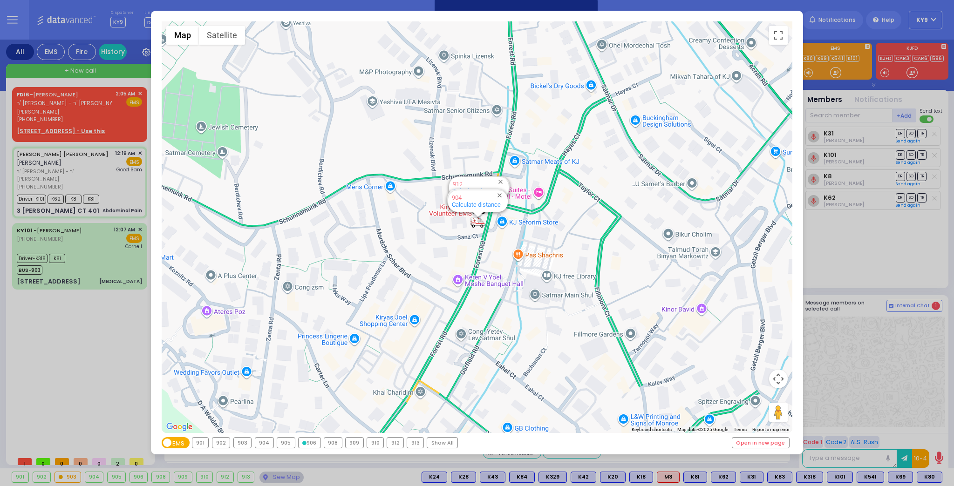
click at [287, 443] on div "905" at bounding box center [286, 443] width 18 height 10
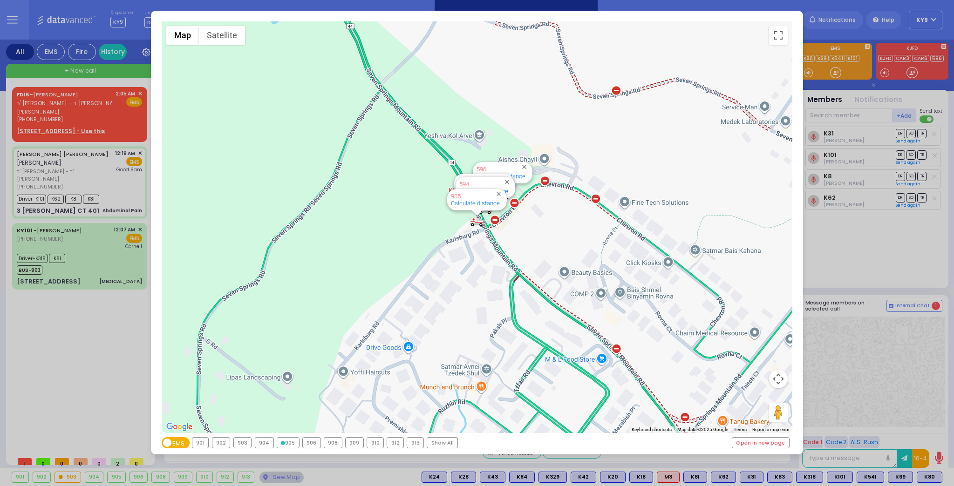
click at [265, 445] on div "904" at bounding box center [264, 443] width 18 height 10
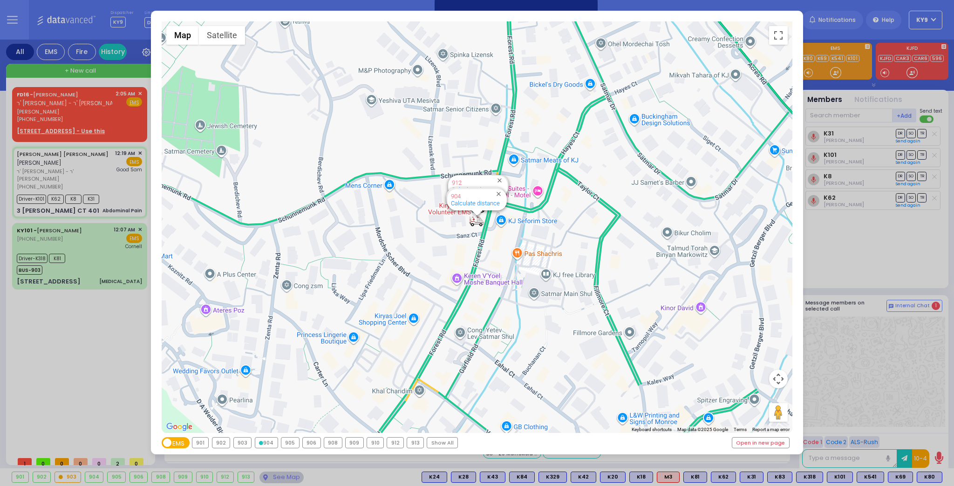
click at [246, 442] on div "903" at bounding box center [243, 443] width 18 height 10
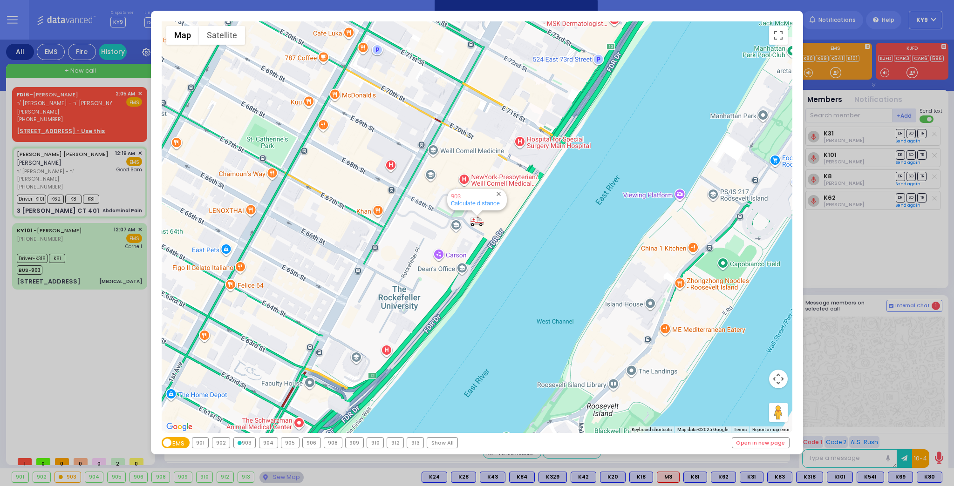
click at [283, 475] on div "← Move left → Move right ↑ Move up ↓ Move down + Zoom in - Zoom out Home Jump l…" at bounding box center [477, 243] width 954 height 486
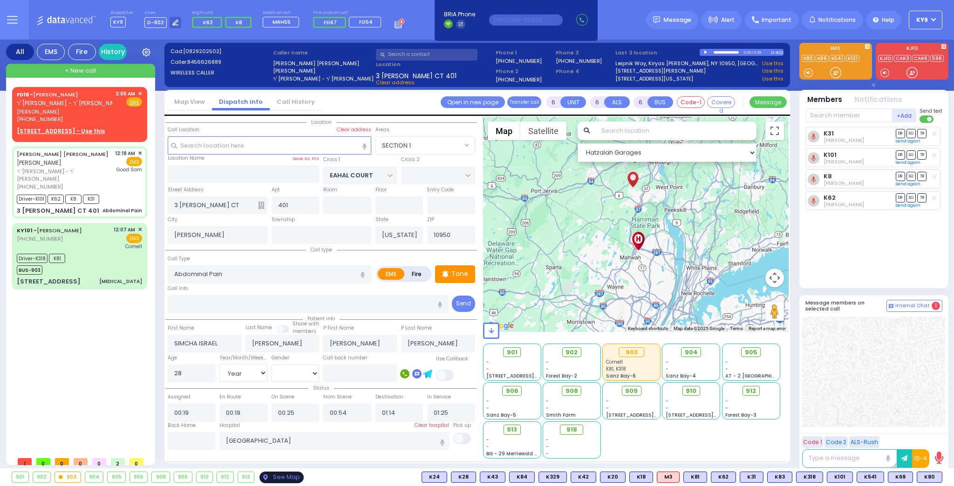
click at [282, 473] on div "See Map" at bounding box center [282, 478] width 44 height 12
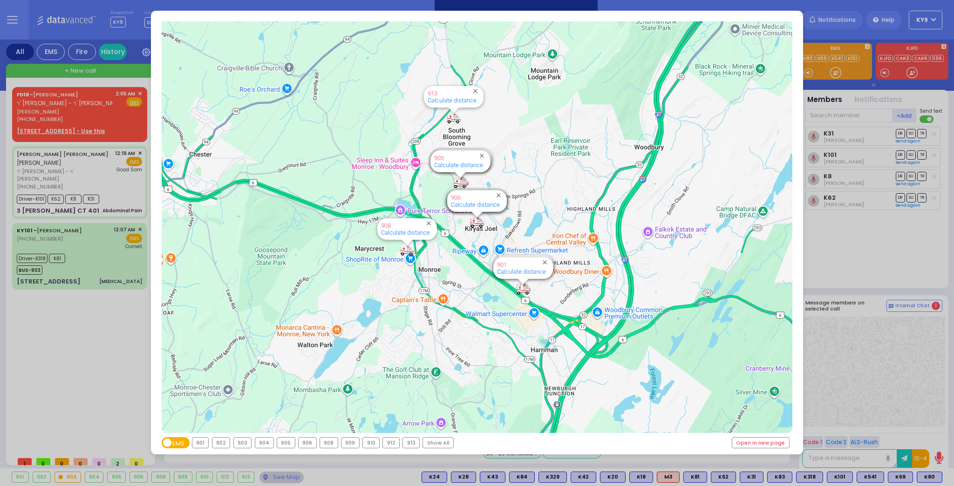
click at [282, 473] on div "594 Calculate distance 595 Calculate distance 596 Calculate distance 901 Calcul…" at bounding box center [477, 243] width 954 height 486
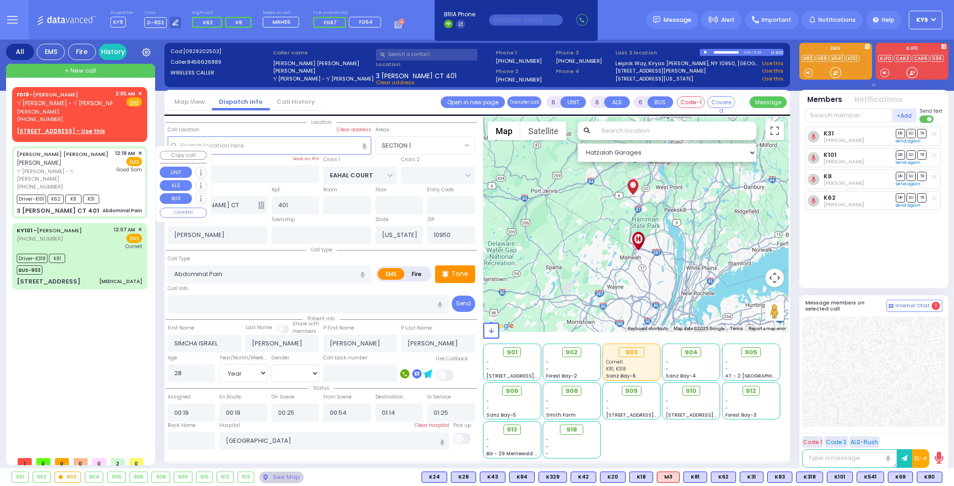
click at [93, 183] on div "[PHONE_NUMBER]" at bounding box center [64, 187] width 95 height 8
select select
radio input "true"
select select "Year"
select select "[DEMOGRAPHIC_DATA]"
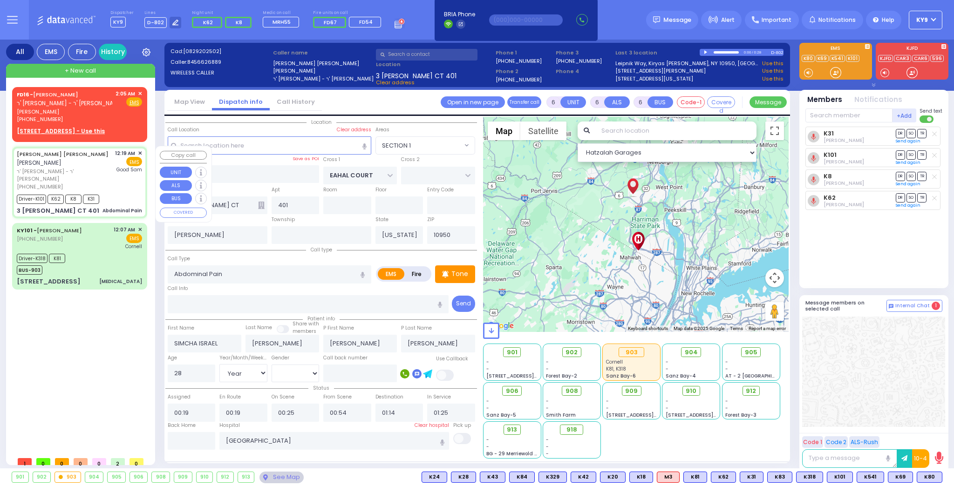
select select "Hatzalah Garages"
select select "SECTION 1"
drag, startPoint x: 212, startPoint y: 433, endPoint x: 125, endPoint y: 407, distance: 90.1
click at [125, 407] on div "FD16 - [PERSON_NAME] - ר' [PERSON_NAME] [PERSON_NAME] [PHONE_NUMBER] 2:05 AM ✕ …" at bounding box center [81, 269] width 139 height 365
click at [114, 175] on div "SIMCHA [PERSON_NAME] [PERSON_NAME] [PERSON_NAME] - ר' [PERSON_NAME] [PHONE_NUMB…" at bounding box center [79, 170] width 125 height 41
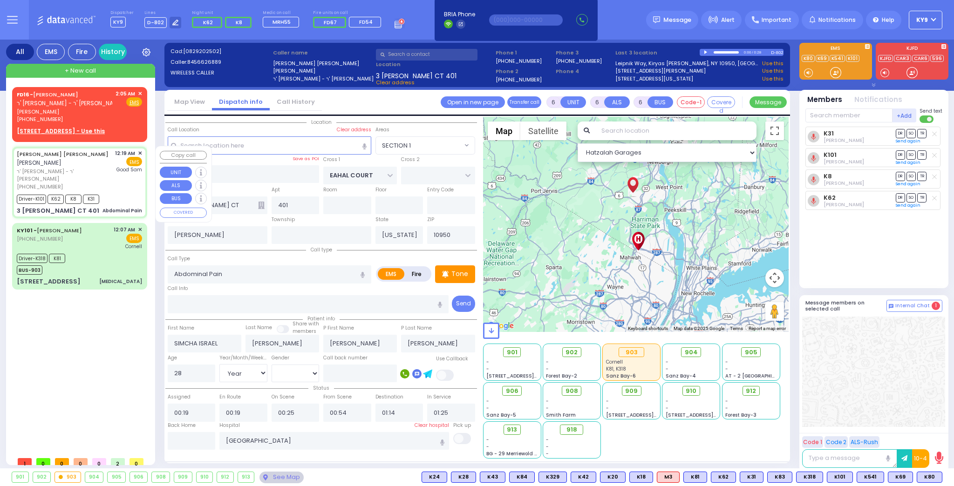
select select
radio input "true"
select select "Year"
select select "[DEMOGRAPHIC_DATA]"
select select "Hatzalah Garages"
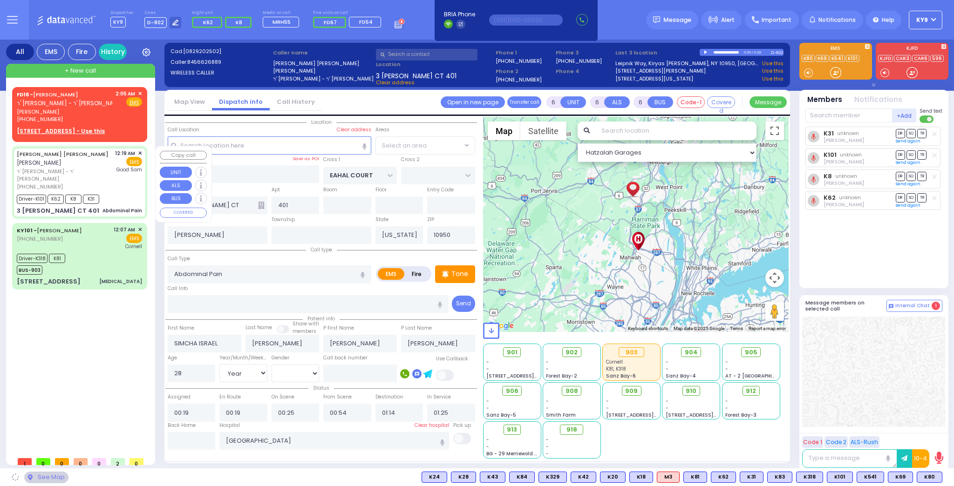
select select "SECTION 1"
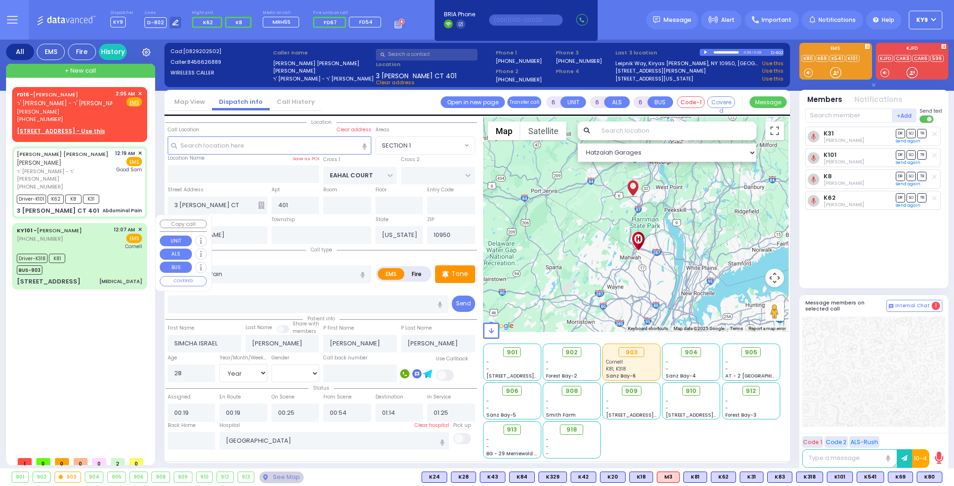
click at [104, 252] on div "Driver-K318 K81 BUS-903" at bounding box center [79, 263] width 125 height 23
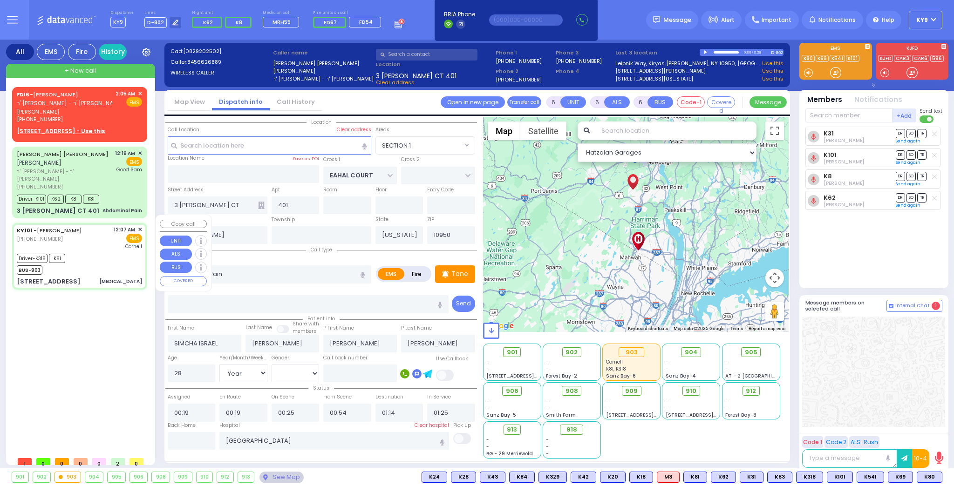
select select
type input "[MEDICAL_DATA]"
radio input "true"
type input "[PERSON_NAME]"
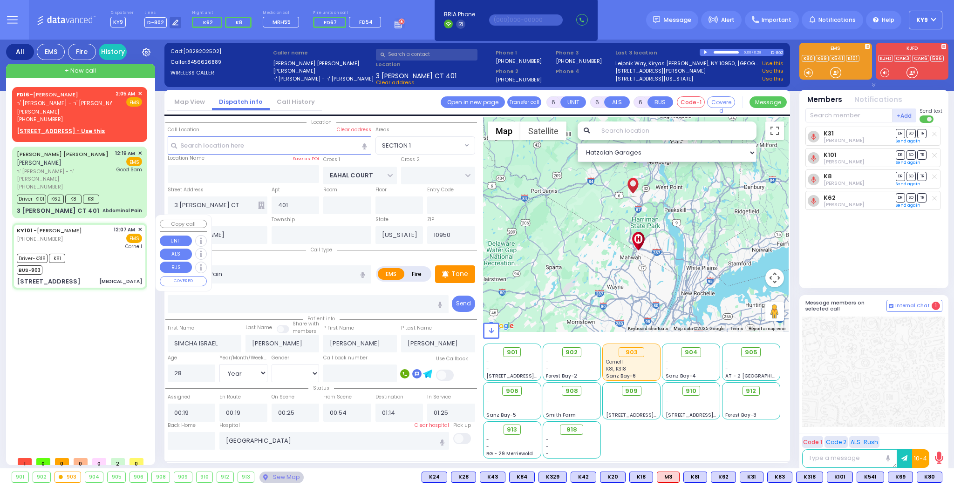
type input "70"
select select "Year"
select select "[DEMOGRAPHIC_DATA]"
type input "00:07"
type input "00:08"
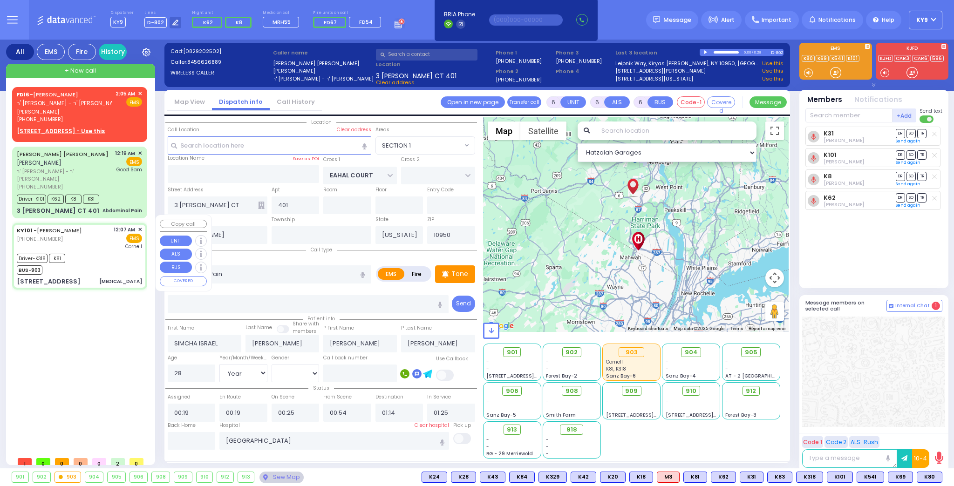
type input "00:12"
type input "00:42"
type input "01:30"
type input "01:40"
type input "[US_STATE] Presbyterian [PERSON_NAME][GEOGRAPHIC_DATA]"
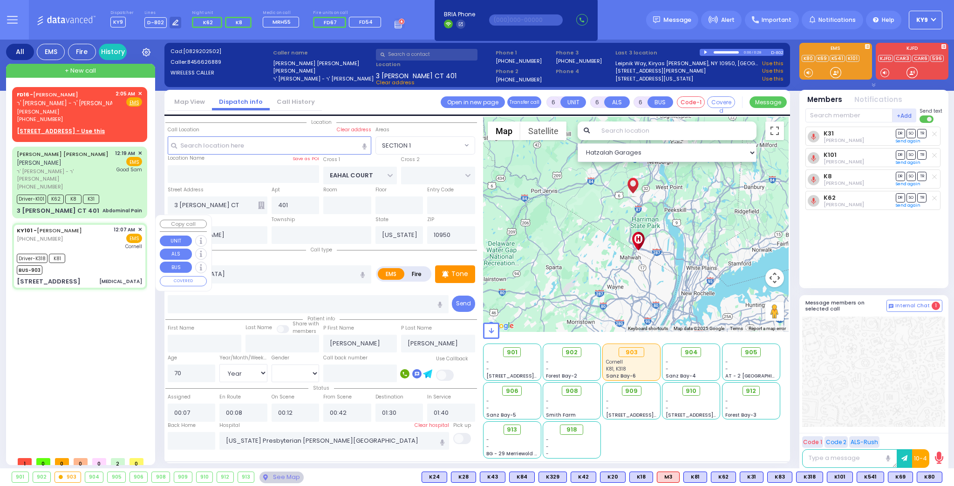
type input "[GEOGRAPHIC_DATA]"
type input "MEZABISH PL"
type input "[STREET_ADDRESS]"
type input "201"
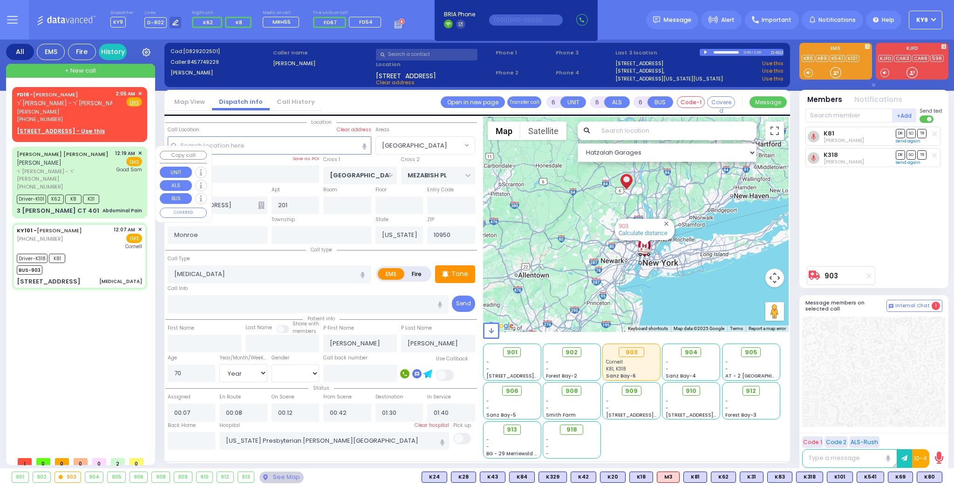
click at [110, 173] on span "ר' [PERSON_NAME] - ר' [PERSON_NAME]" at bounding box center [64, 175] width 95 height 15
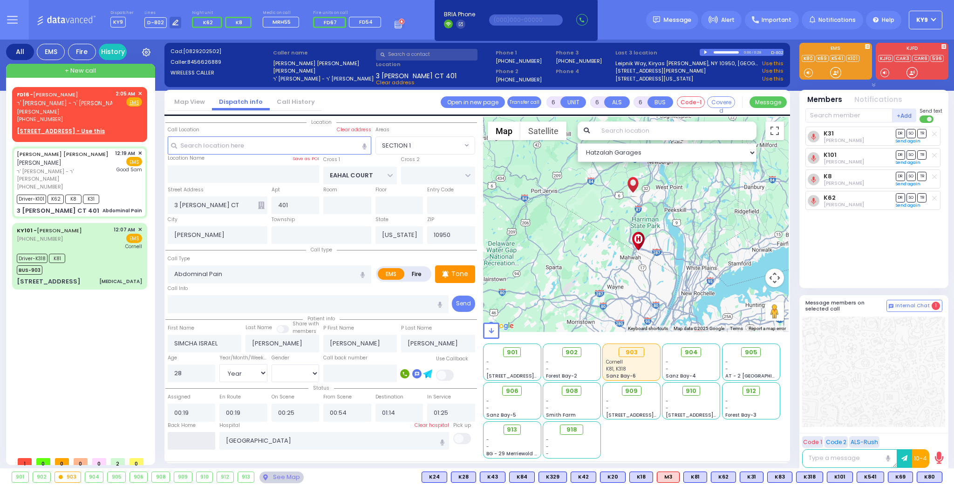
click at [200, 442] on input "text" at bounding box center [192, 441] width 48 height 18
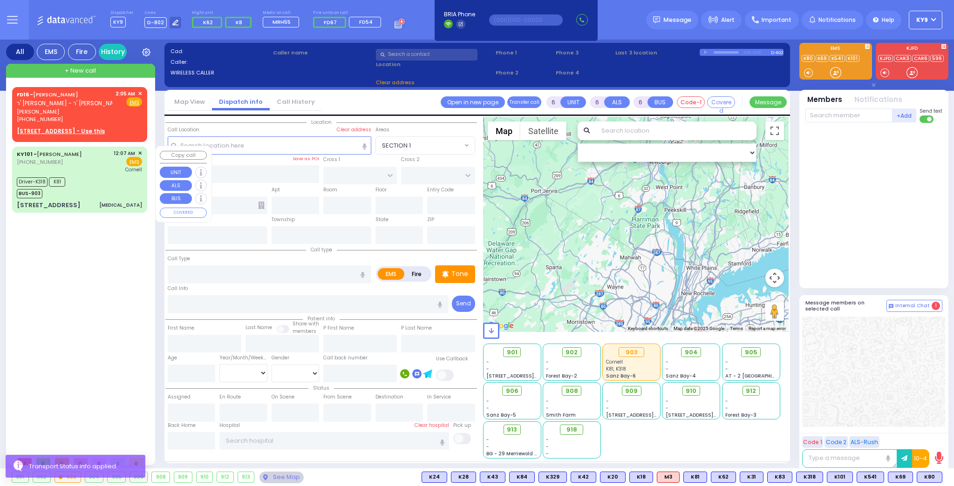
click at [100, 181] on div "Driver-K318 K81 BUS-903" at bounding box center [79, 186] width 125 height 23
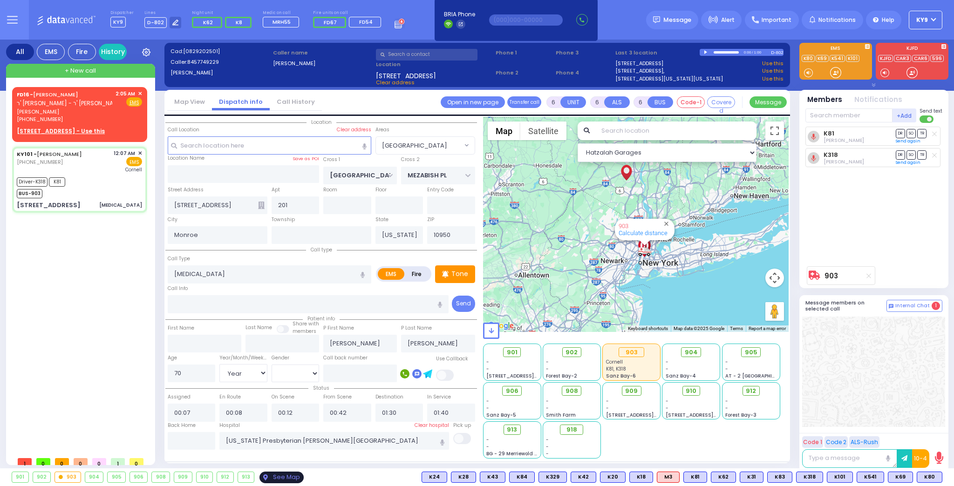
click at [271, 477] on div "See Map" at bounding box center [282, 478] width 44 height 12
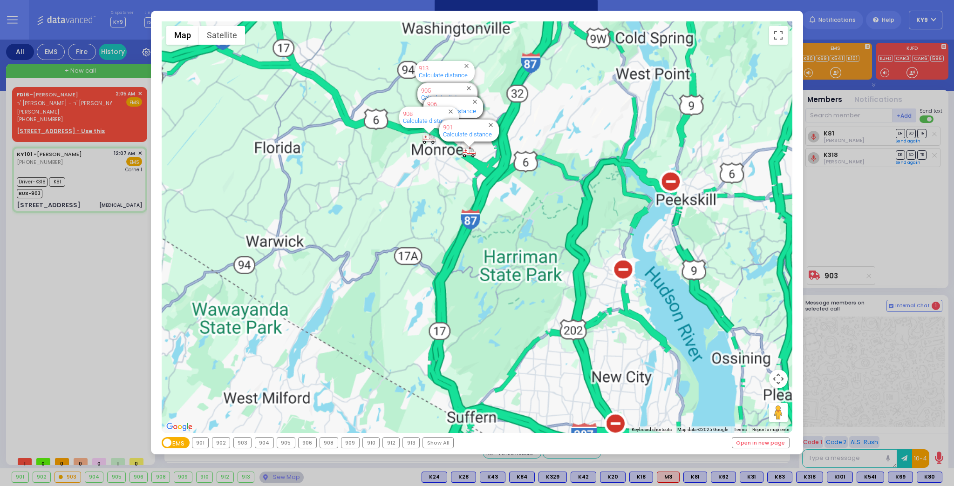
click at [247, 444] on div "903" at bounding box center [243, 443] width 18 height 10
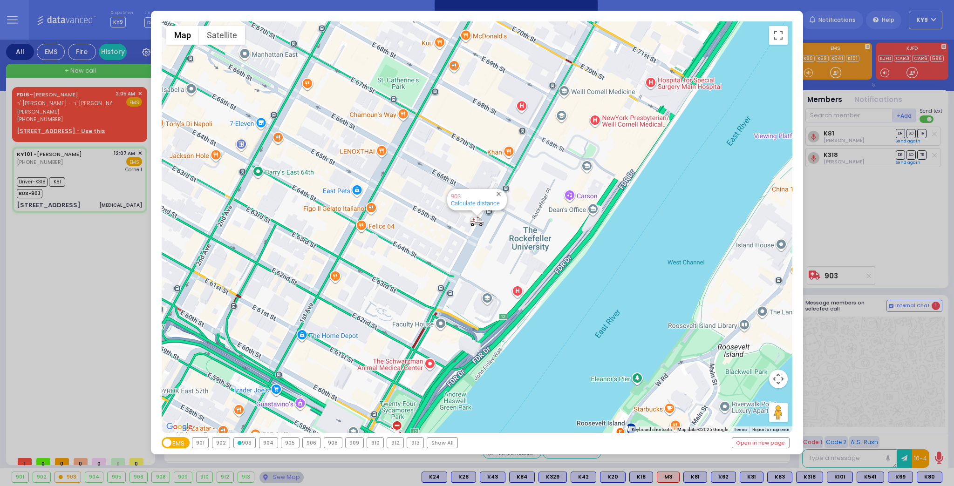
click at [277, 476] on div "← Move left → Move right ↑ Move up ↓ Move down + Zoom in - Zoom out Home Jump l…" at bounding box center [477, 243] width 954 height 486
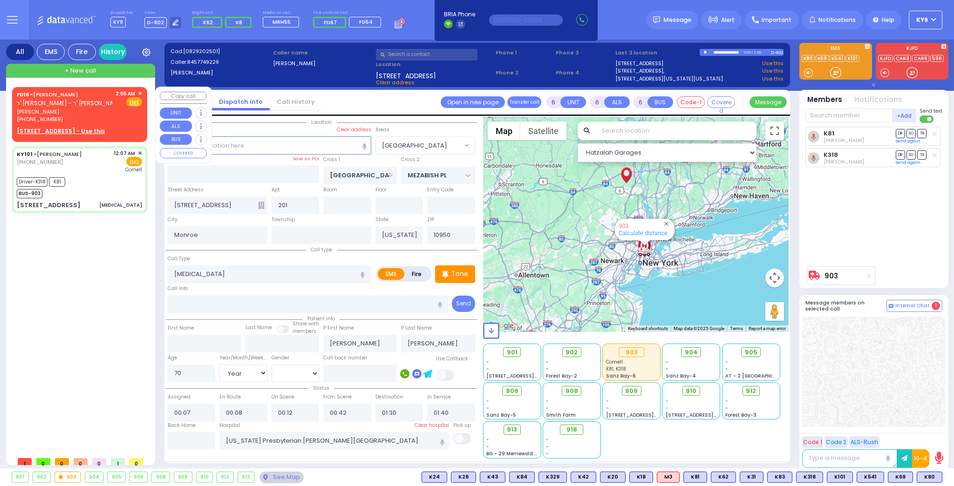
click at [139, 96] on span "✕" at bounding box center [140, 94] width 4 height 8
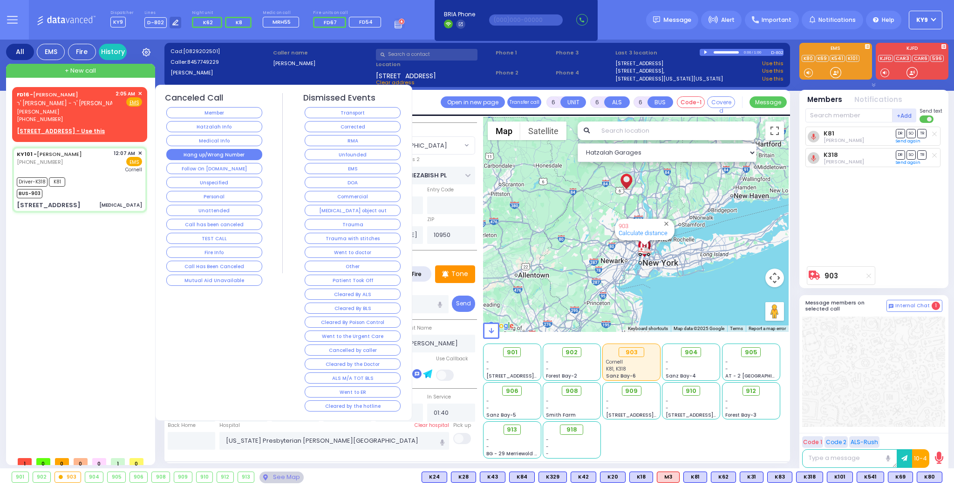
click at [199, 149] on button "Hang up/Wrong Number" at bounding box center [214, 154] width 96 height 11
